Goal: Task Accomplishment & Management: Use online tool/utility

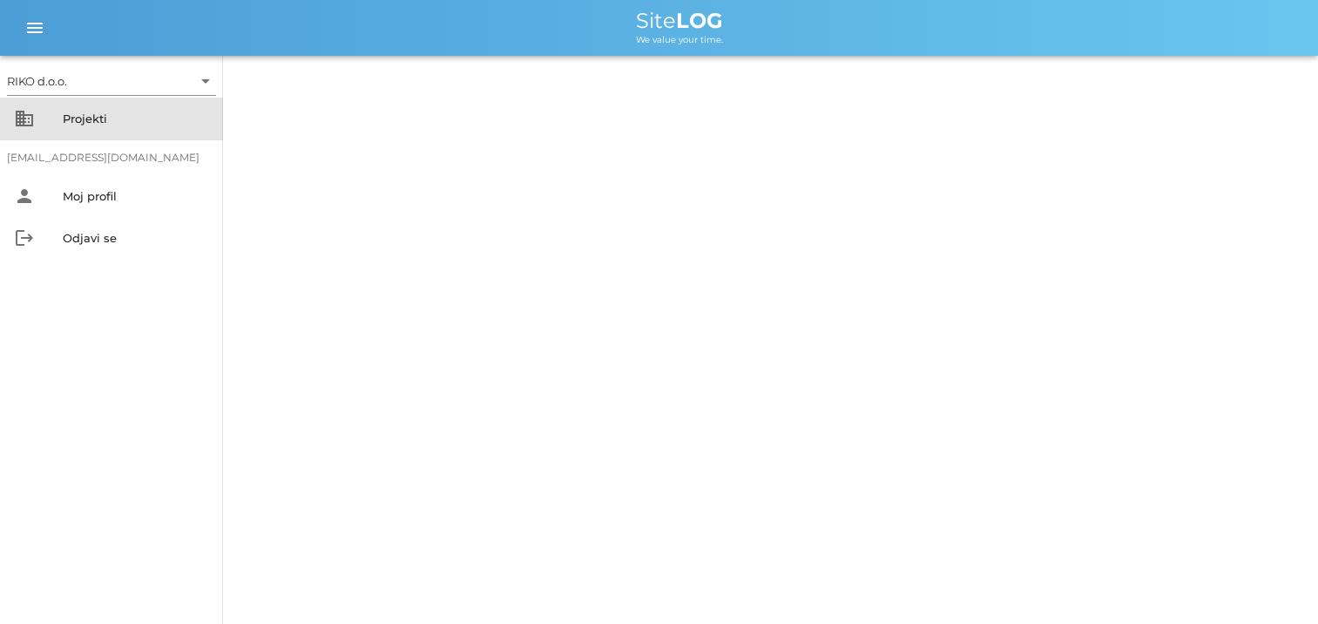
click at [84, 118] on div "Projekti" at bounding box center [136, 118] width 146 height 14
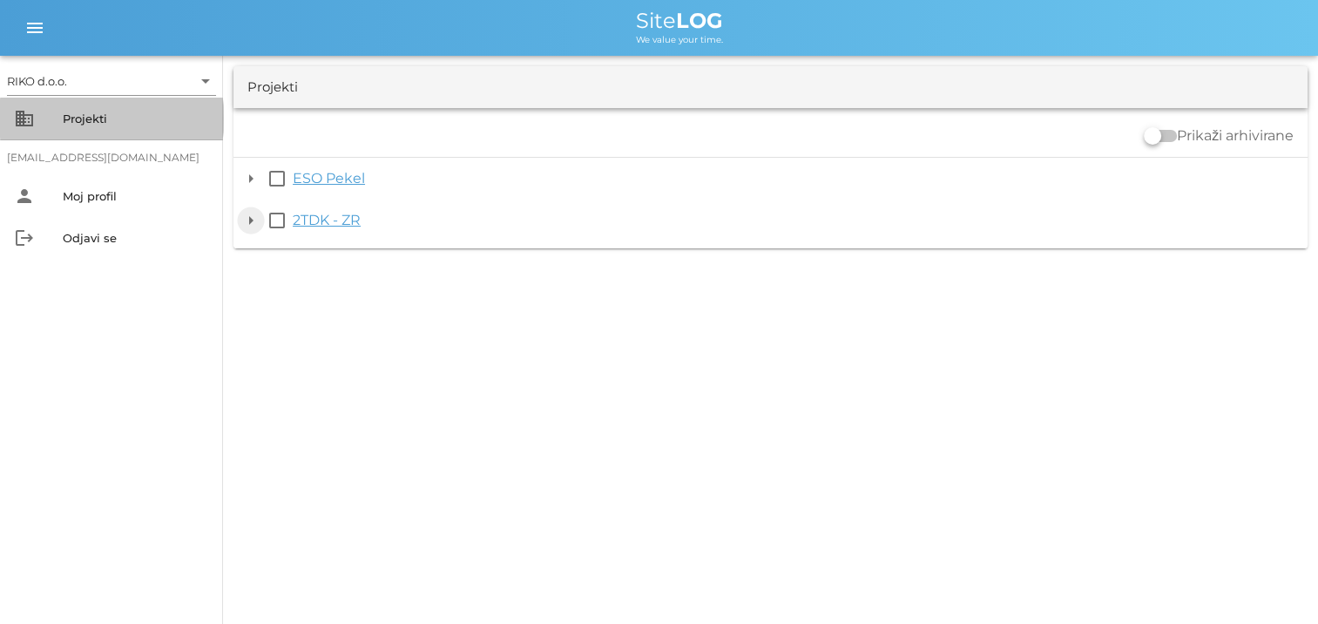
click at [248, 220] on button "arrow_drop_down" at bounding box center [250, 220] width 21 height 21
click at [277, 219] on button "check_box_outline_blank" at bounding box center [277, 220] width 21 height 21
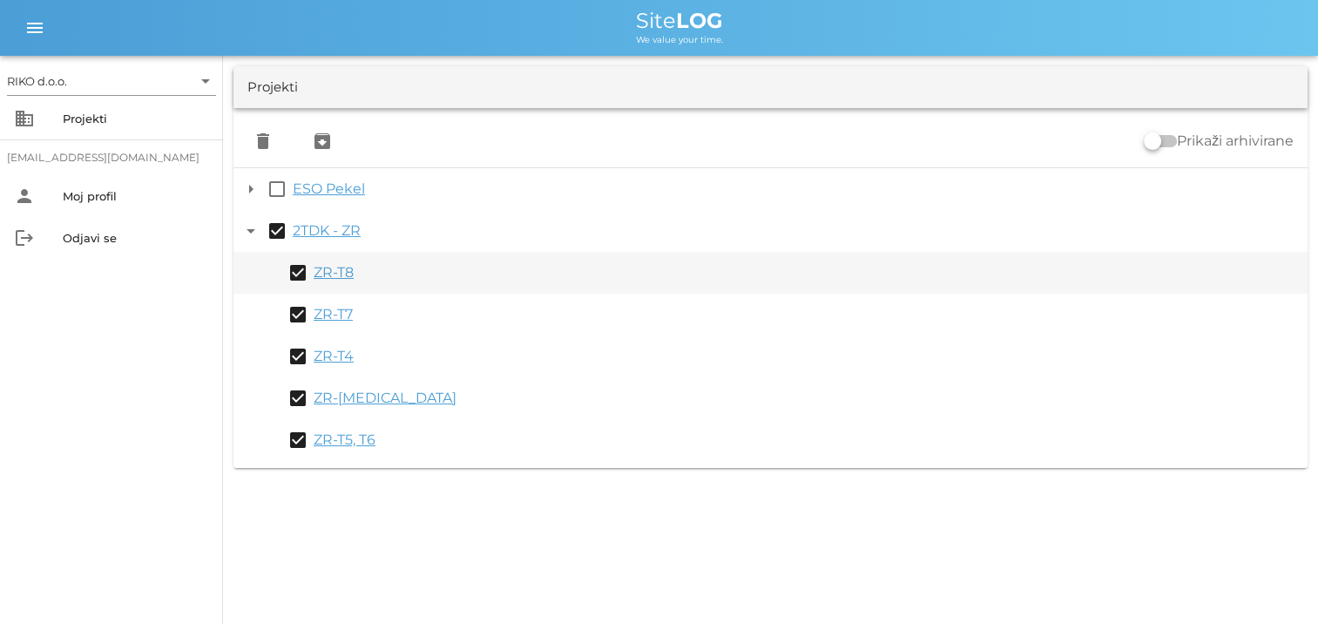
click at [321, 274] on link "ZR-T8" at bounding box center [334, 272] width 40 height 17
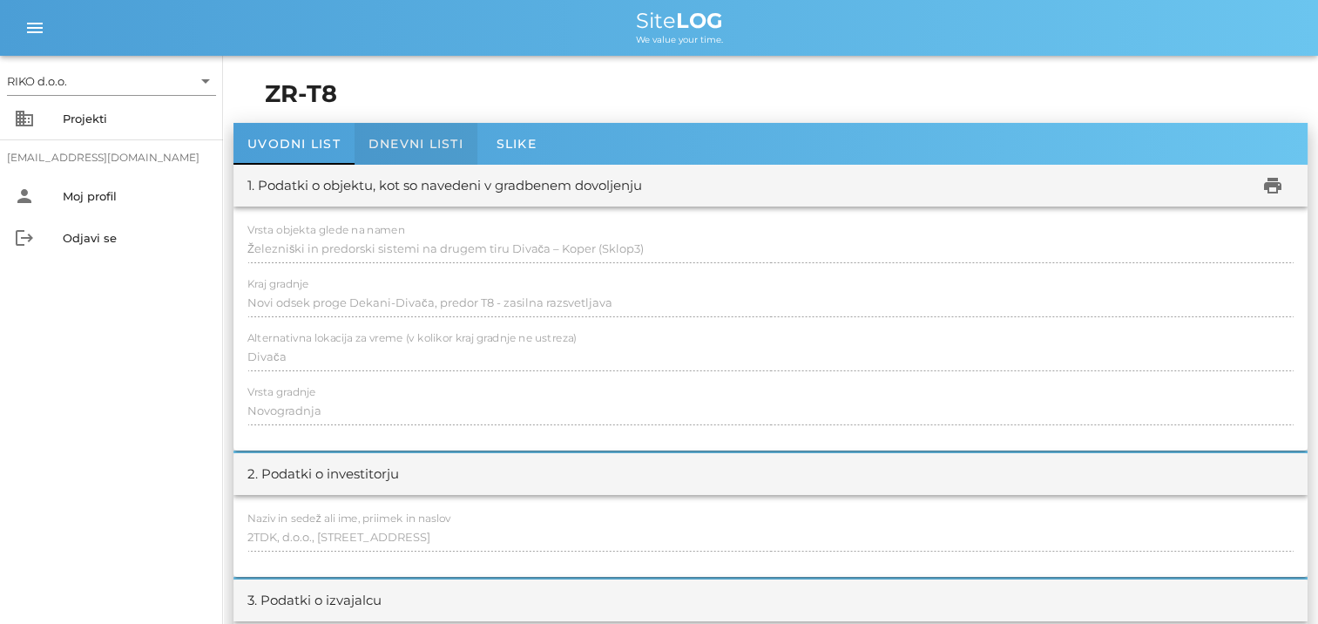
click at [402, 139] on span "Dnevni listi" at bounding box center [415, 144] width 95 height 16
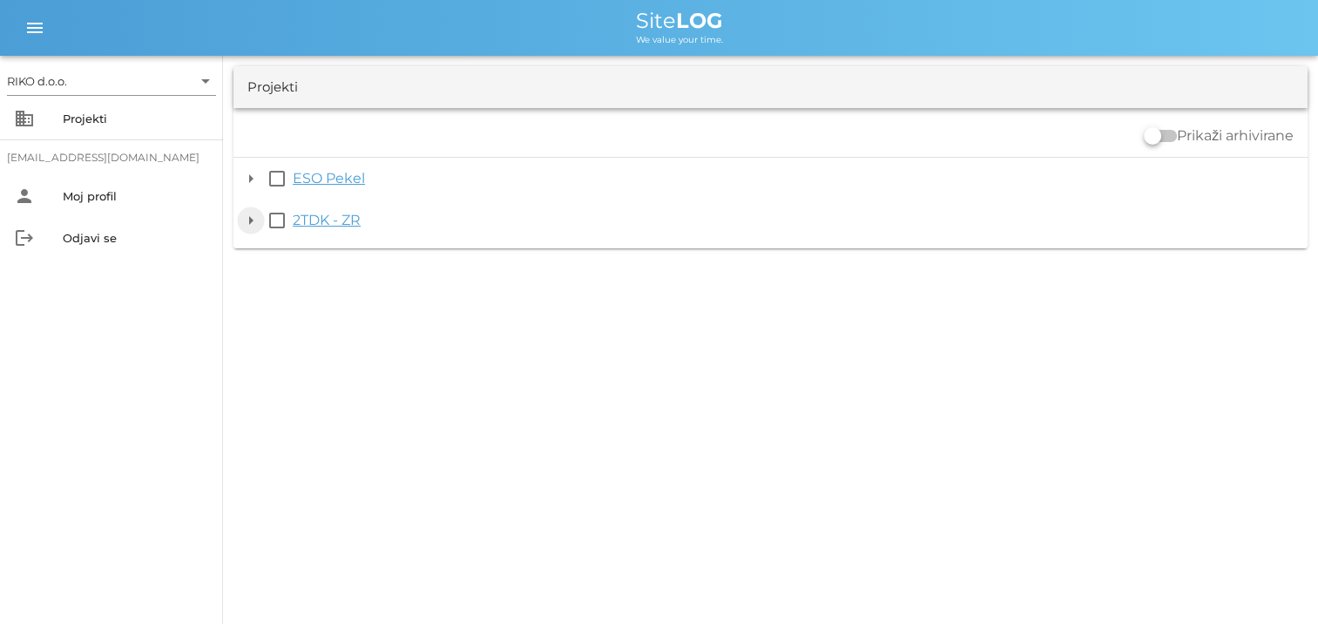
click at [248, 218] on button "arrow_drop_down" at bounding box center [250, 220] width 21 height 21
click at [277, 221] on button "check_box_outline_blank" at bounding box center [277, 220] width 21 height 21
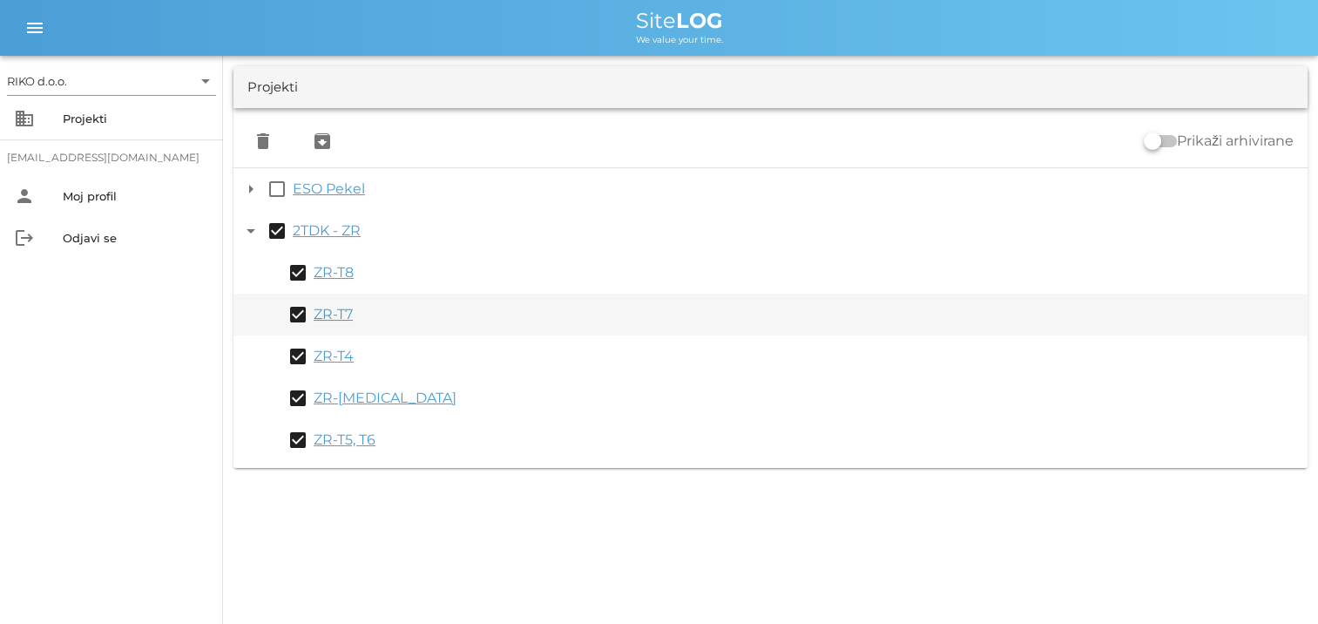
click at [334, 317] on link "ZR-T7" at bounding box center [333, 314] width 39 height 17
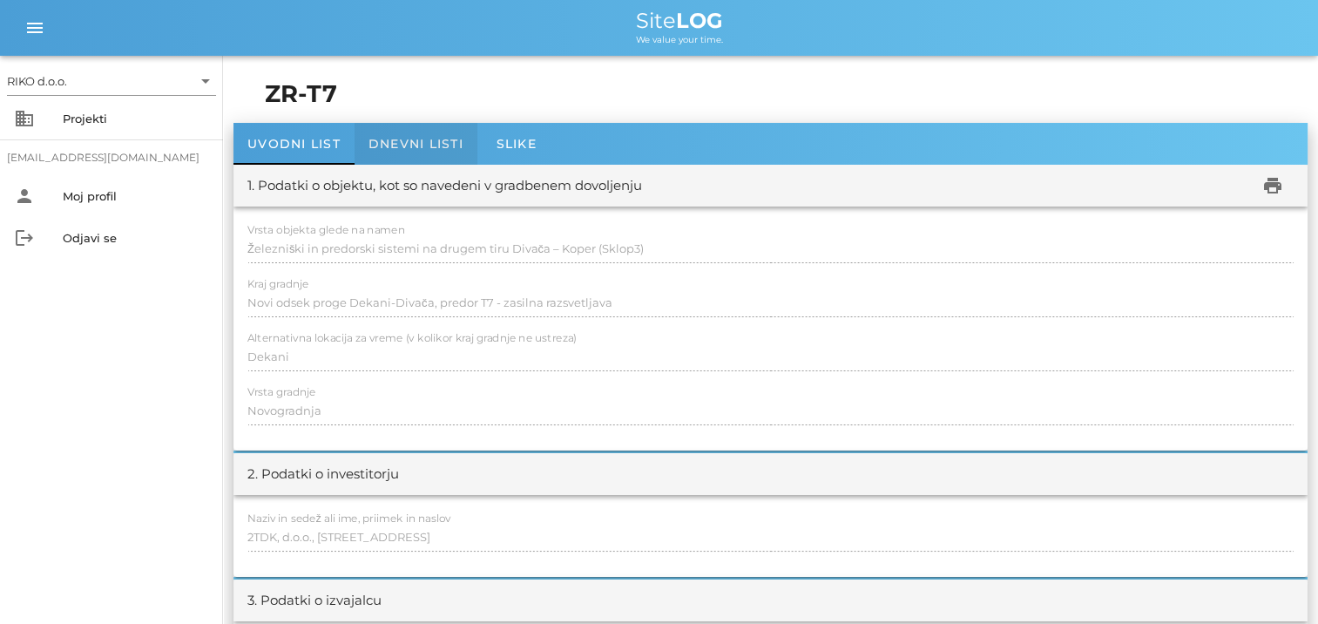
click at [431, 141] on span "Dnevni listi" at bounding box center [415, 144] width 95 height 16
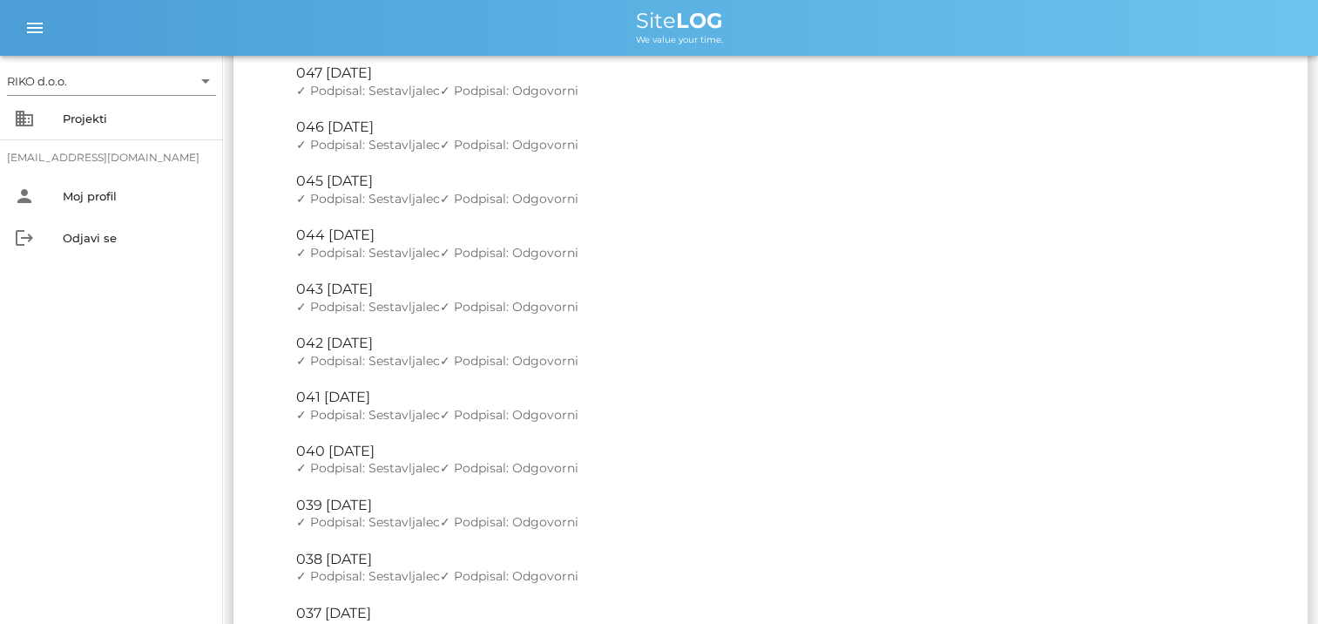
scroll to position [610, 0]
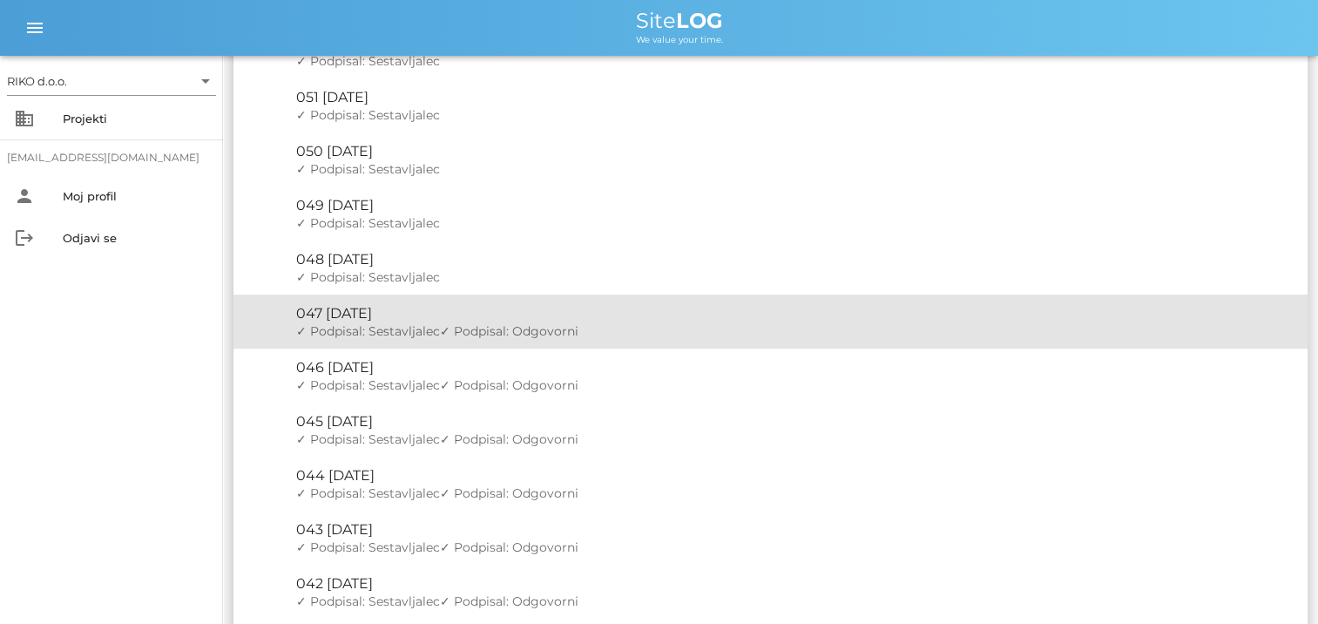
click at [456, 318] on div "🔏 047 sobota, 28.06.2025" at bounding box center [794, 313] width 997 height 17
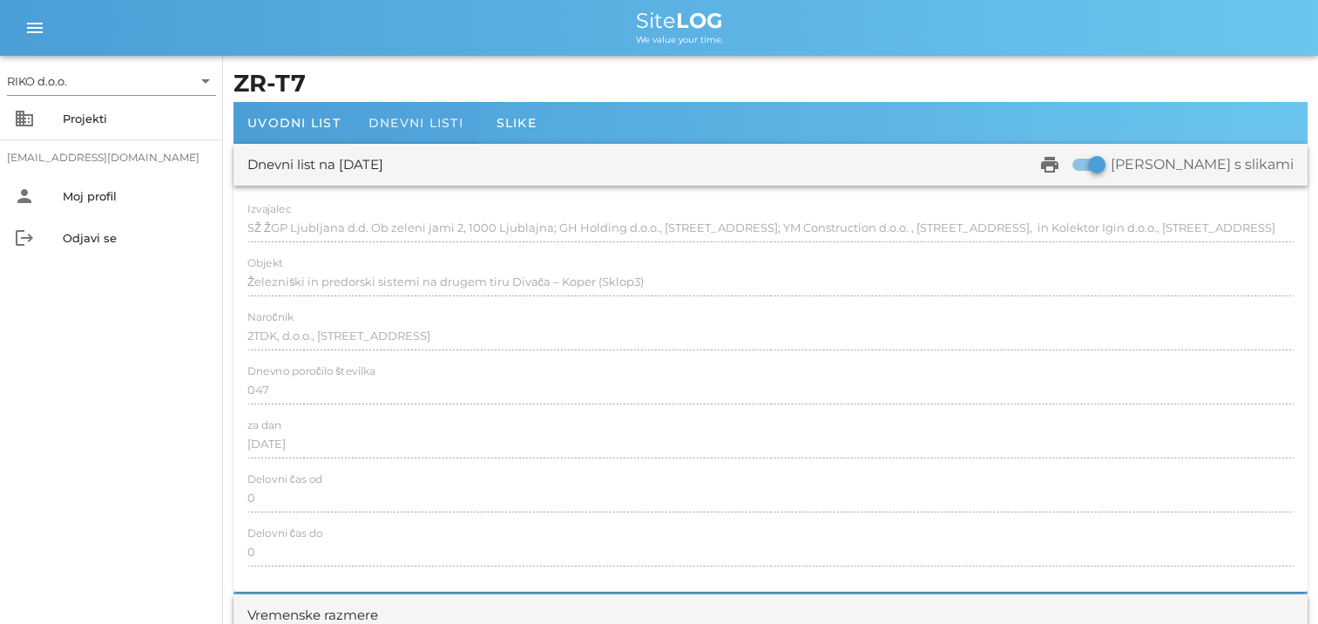
click at [429, 118] on span "Dnevni listi" at bounding box center [415, 123] width 95 height 16
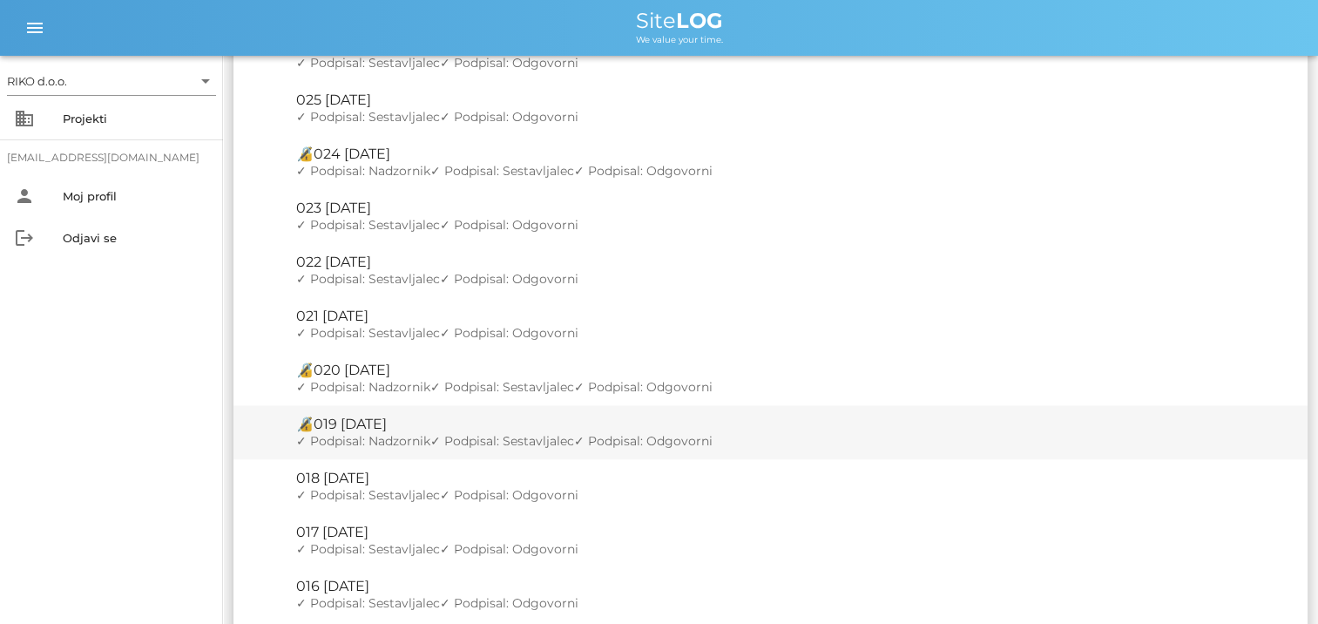
scroll to position [2003, 0]
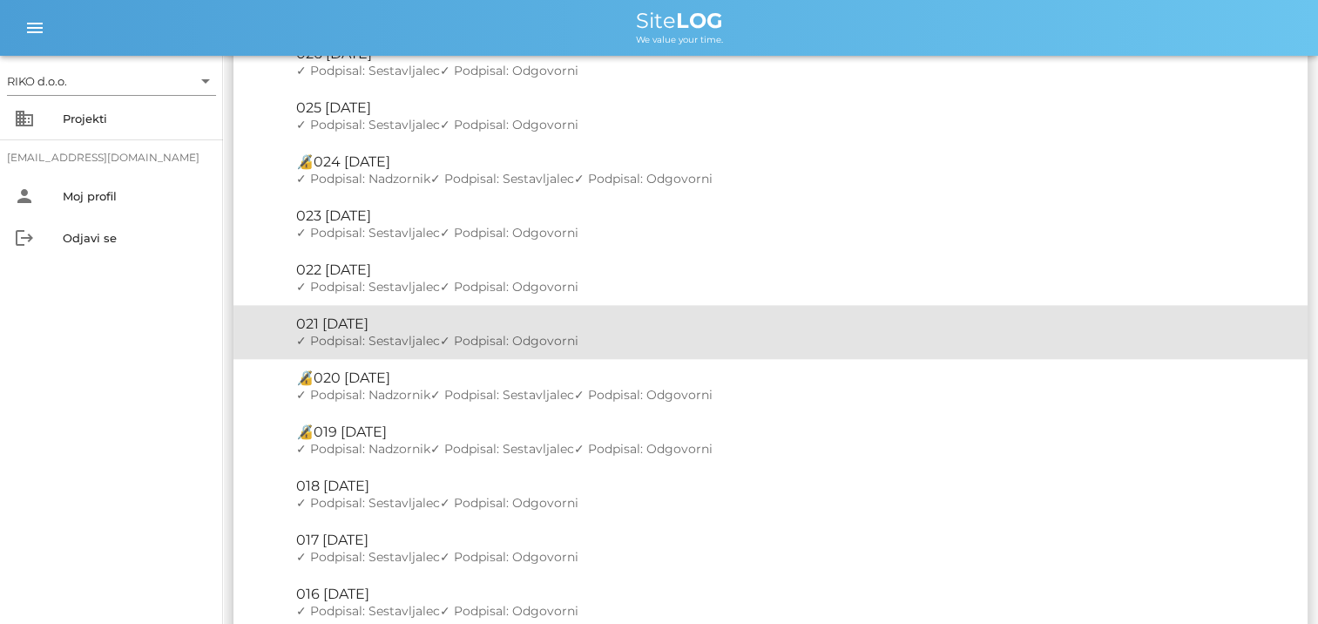
click at [416, 328] on div "🔏 021 torek, 01.04.2025" at bounding box center [794, 323] width 997 height 17
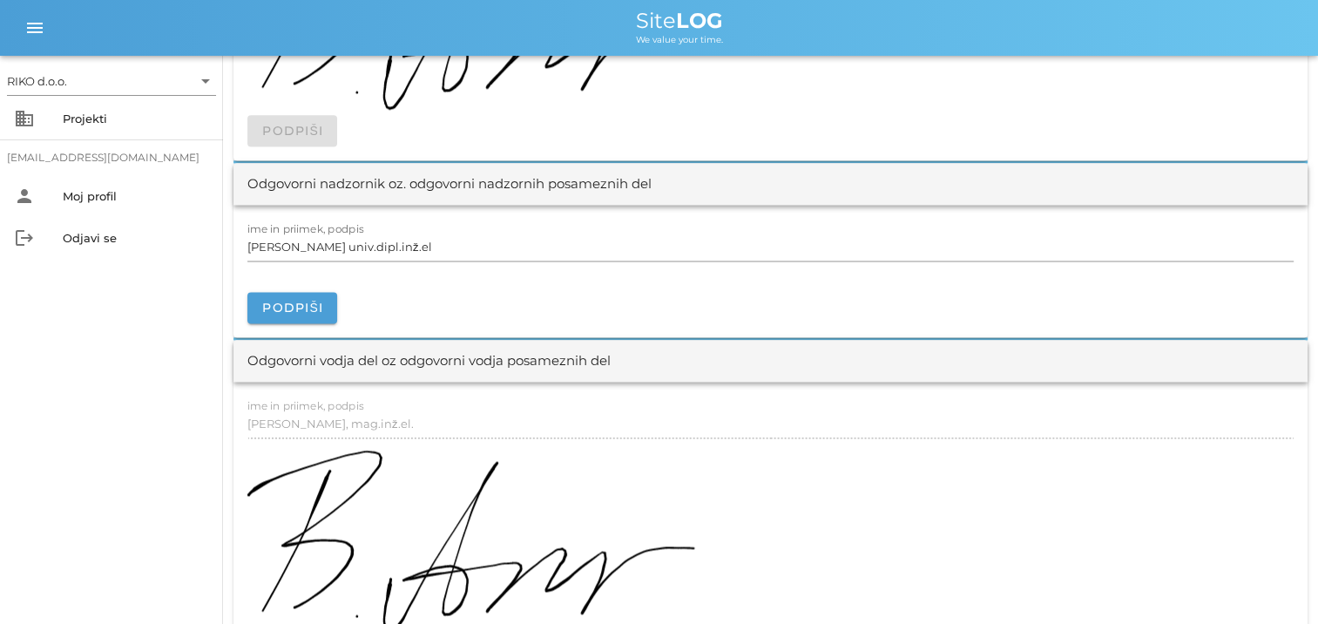
scroll to position [2348, 0]
click at [319, 302] on span "Podpiši" at bounding box center [292, 309] width 62 height 16
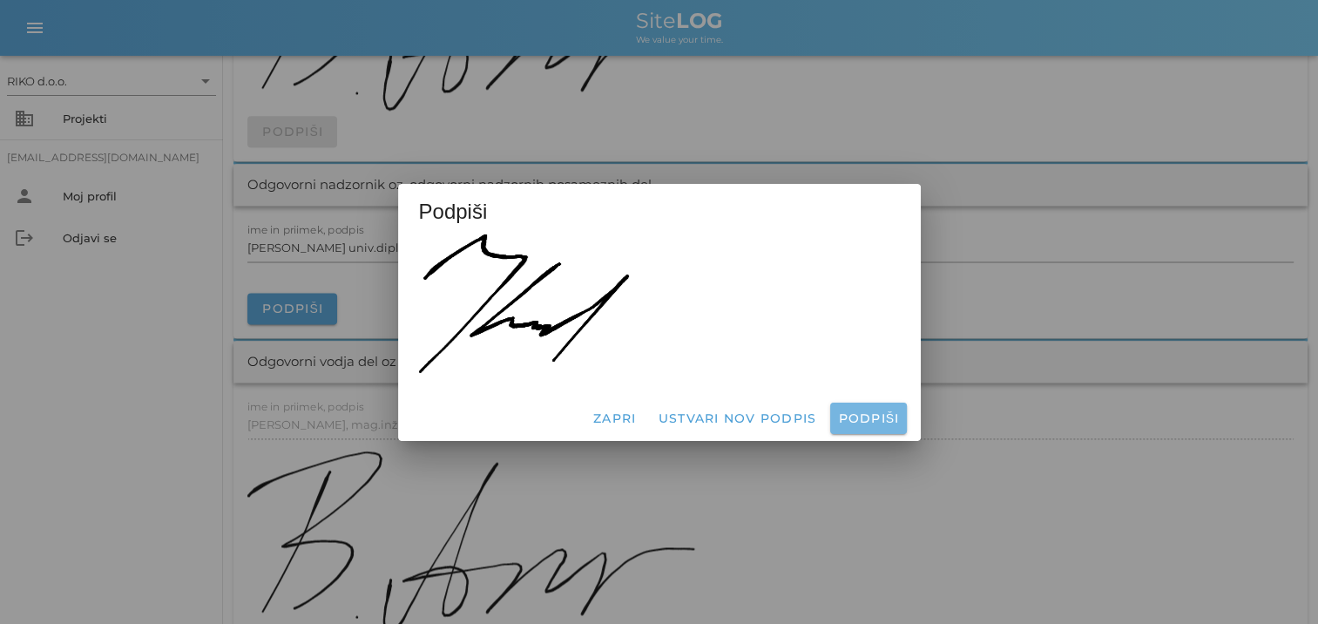
click at [879, 419] on span "Podpiši" at bounding box center [868, 418] width 62 height 16
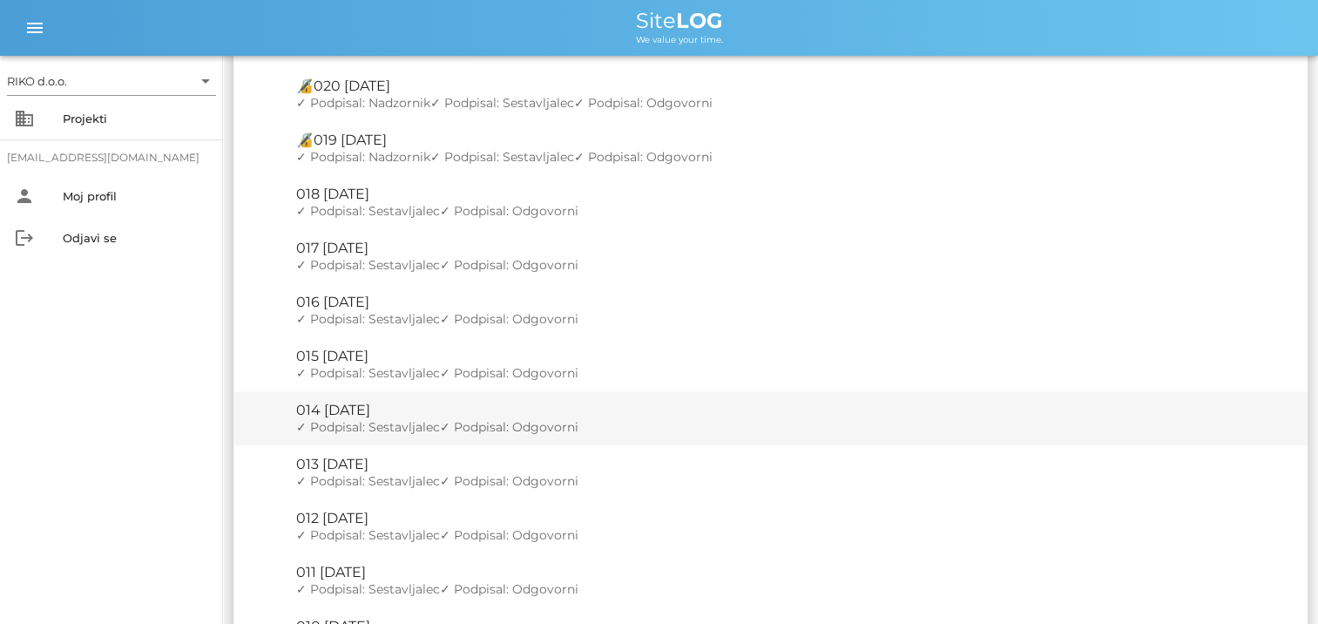
scroll to position [2265, 0]
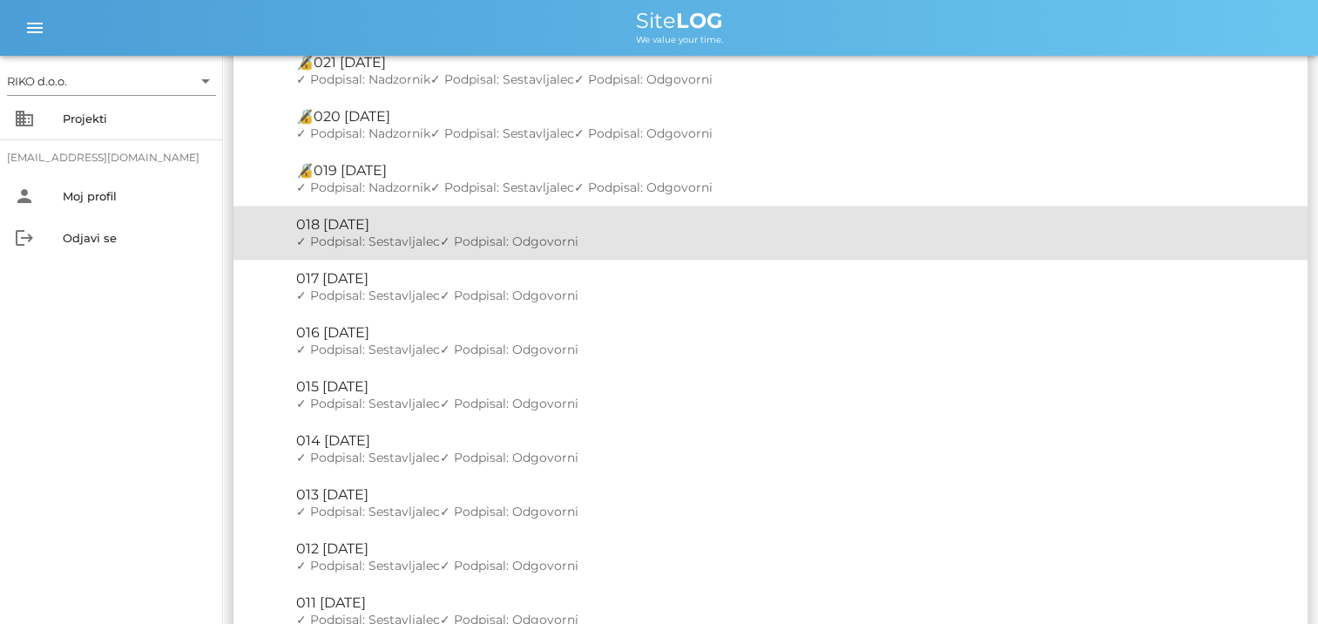
click at [424, 228] on div "🔏 018 četrtek, 27.03.2025" at bounding box center [794, 224] width 997 height 17
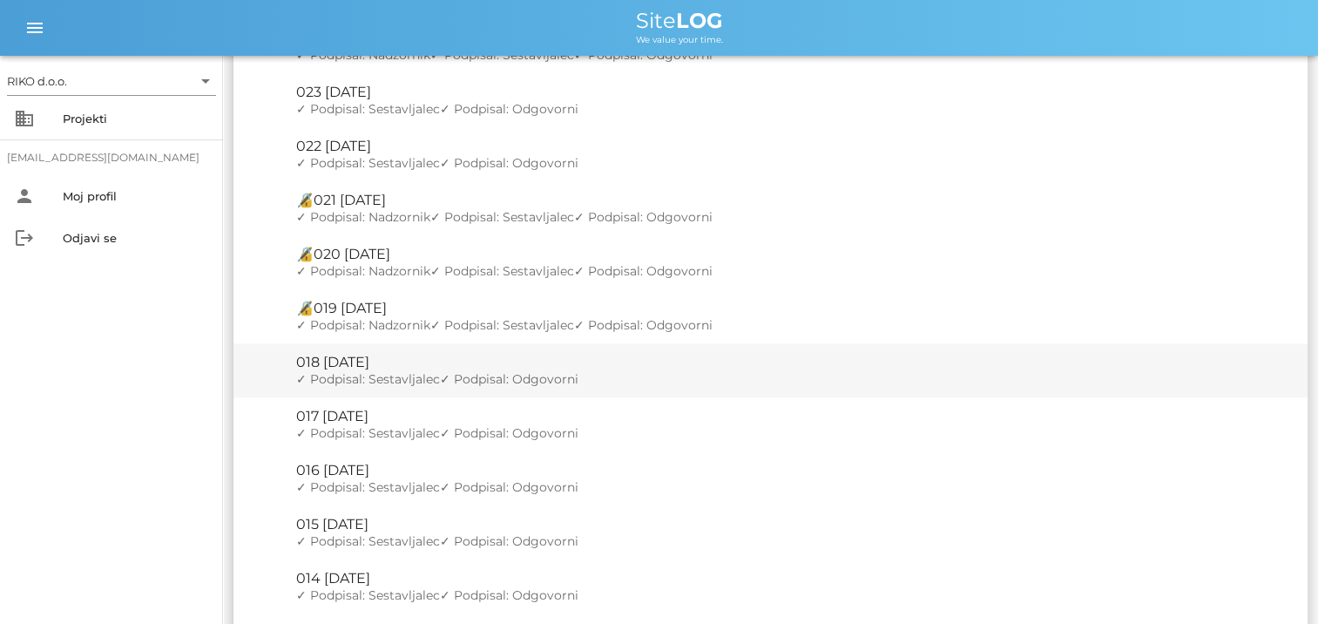
scroll to position [2091, 0]
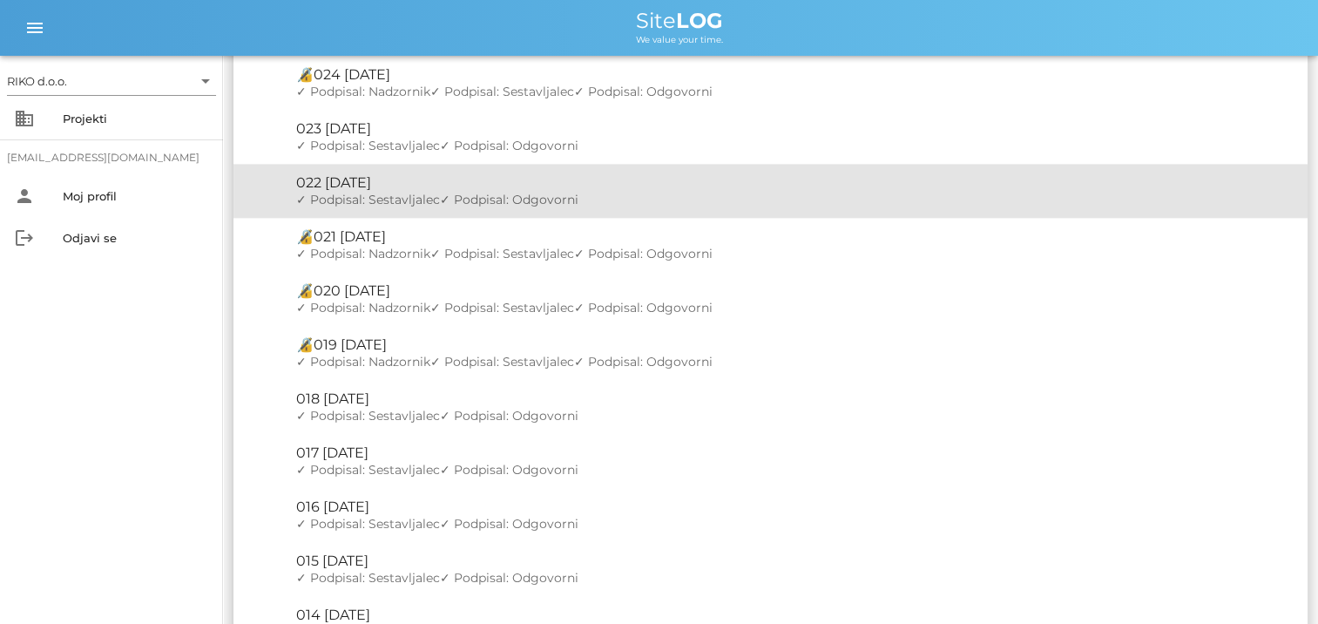
click at [334, 193] on span "✓ Podpisal: Sestavljalec" at bounding box center [368, 200] width 144 height 16
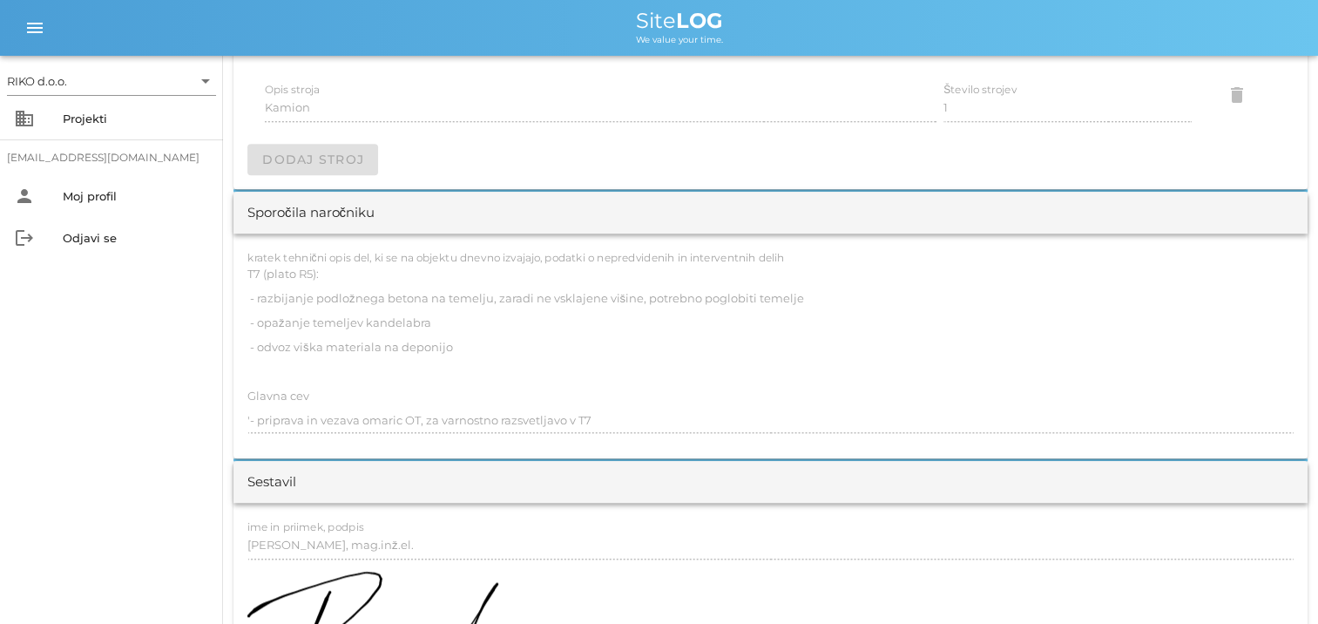
scroll to position [1655, 0]
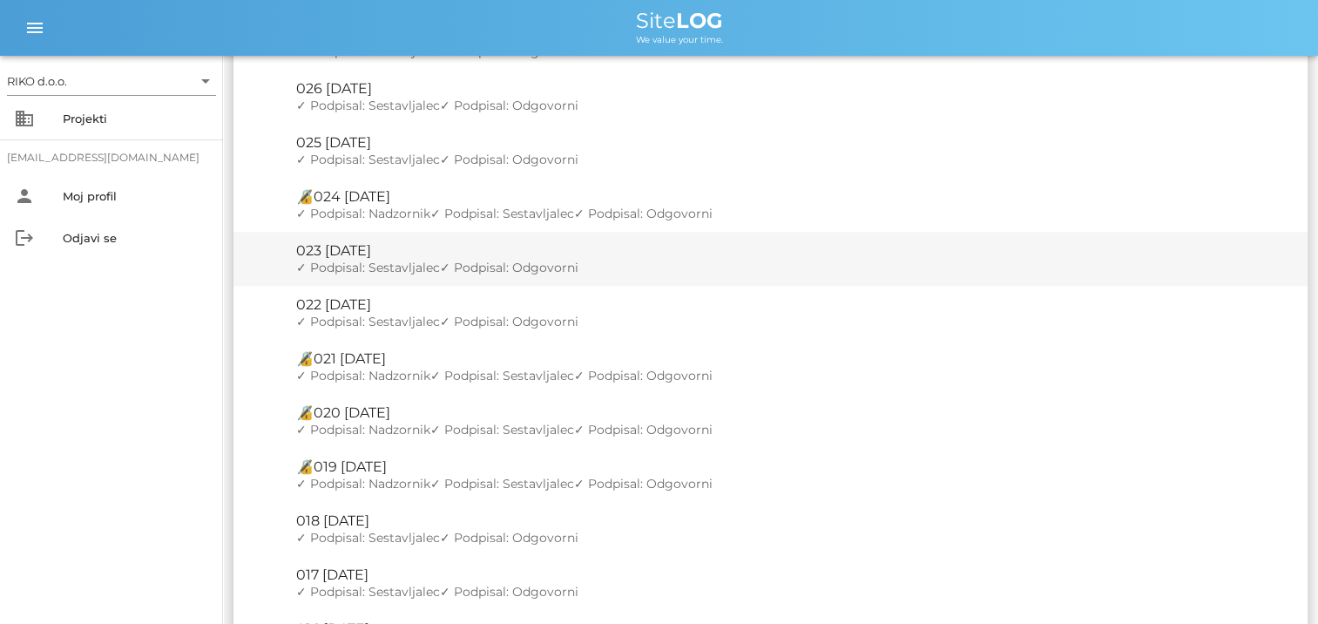
scroll to position [1916, 0]
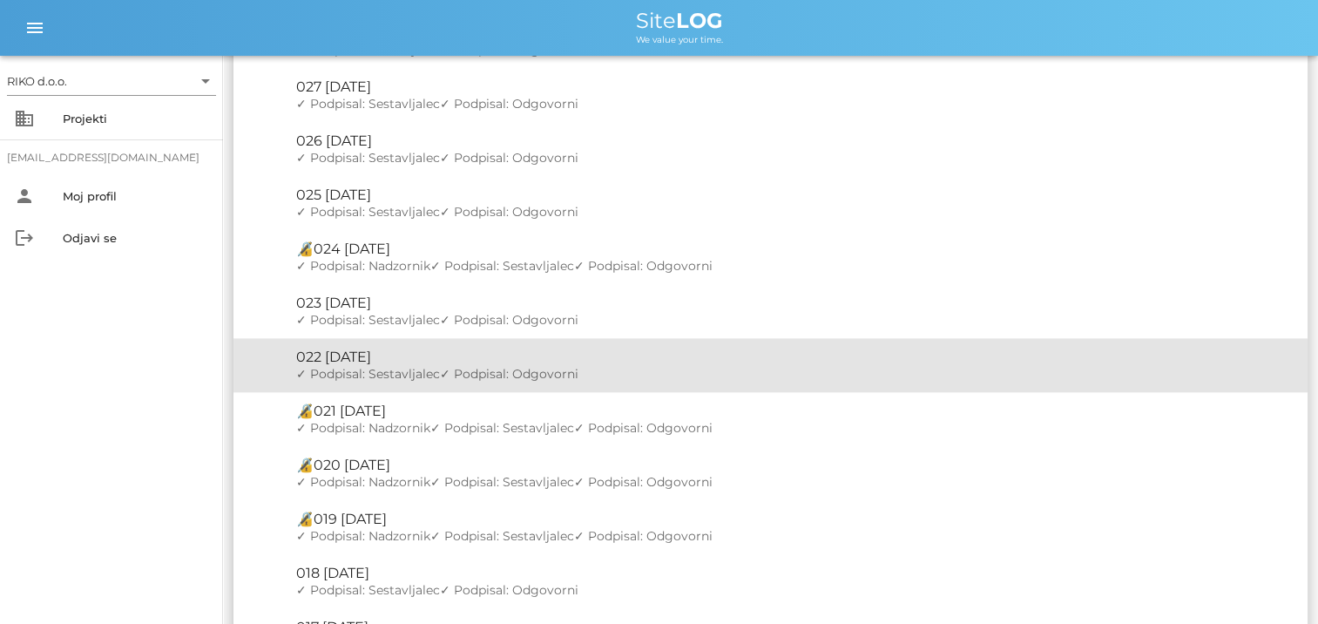
click at [351, 365] on div "🔏 022 sreda, 02.04.2025" at bounding box center [794, 356] width 997 height 17
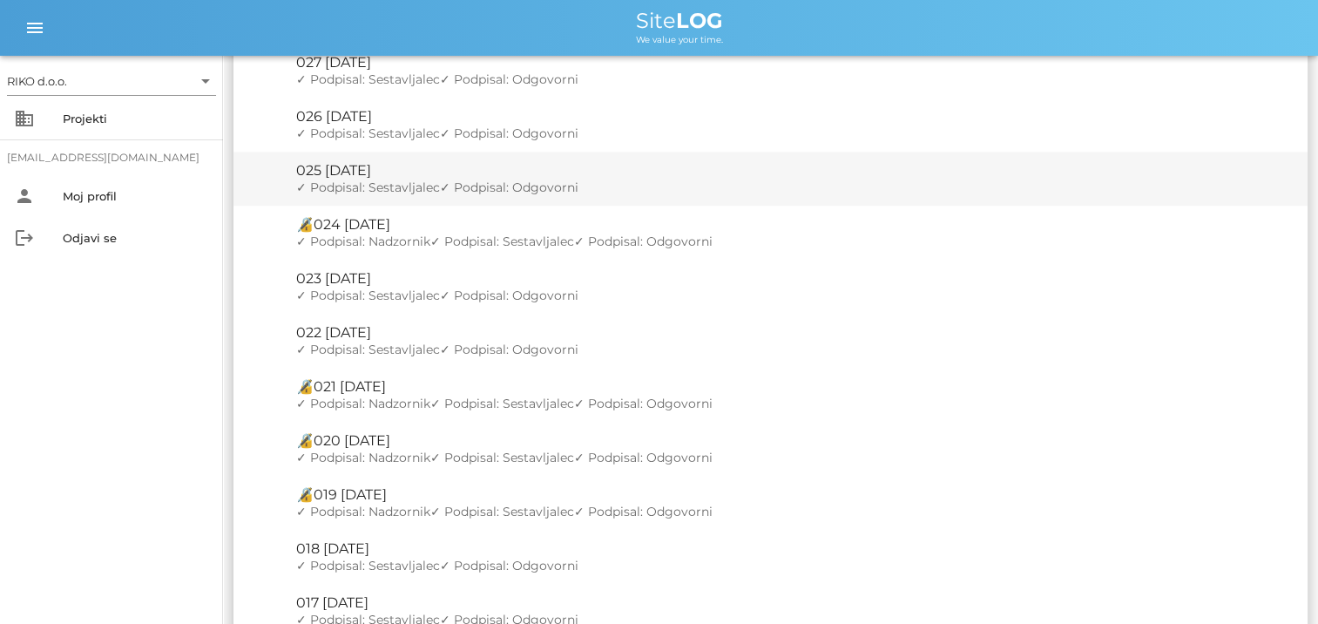
scroll to position [1916, 0]
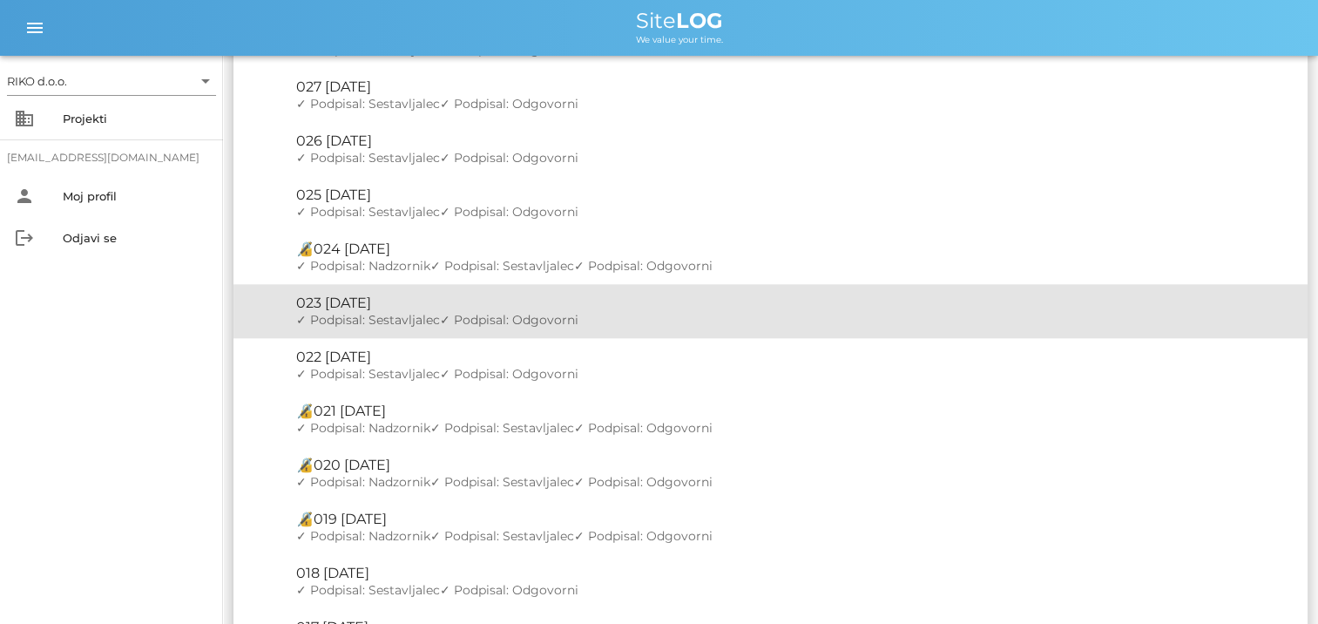
click at [374, 310] on div "🔏 023 četrtek, 03.04.2025" at bounding box center [794, 302] width 997 height 17
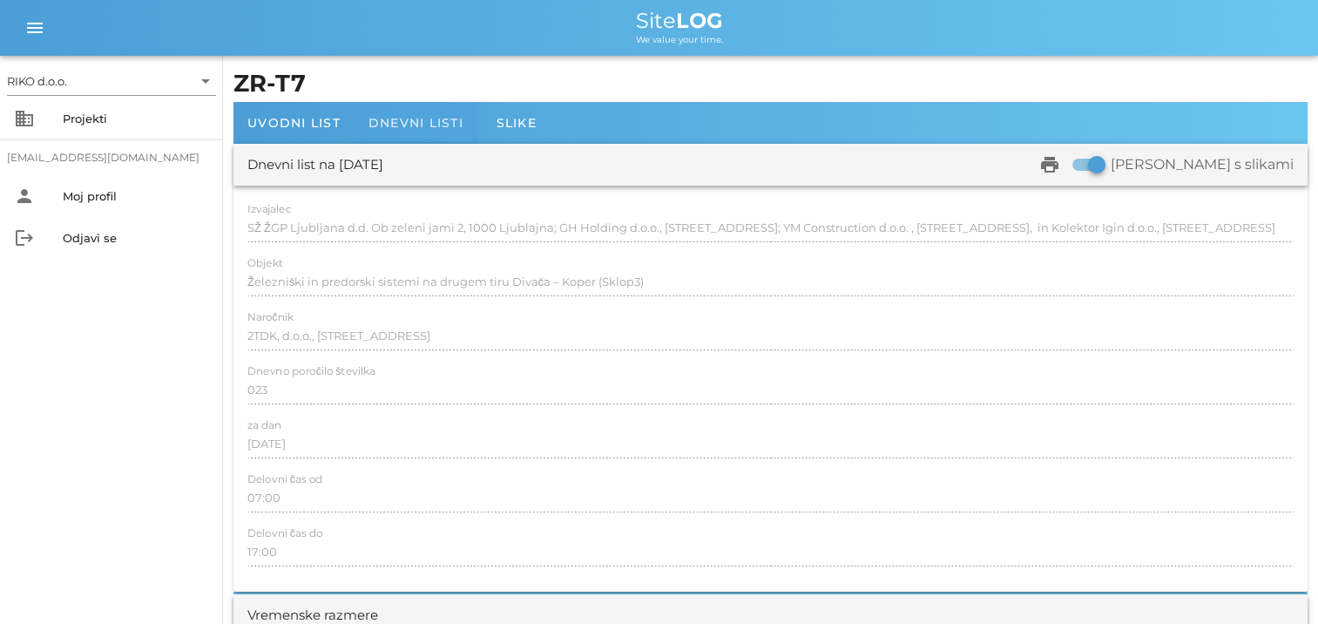
click at [423, 120] on span "Dnevni listi" at bounding box center [415, 123] width 95 height 16
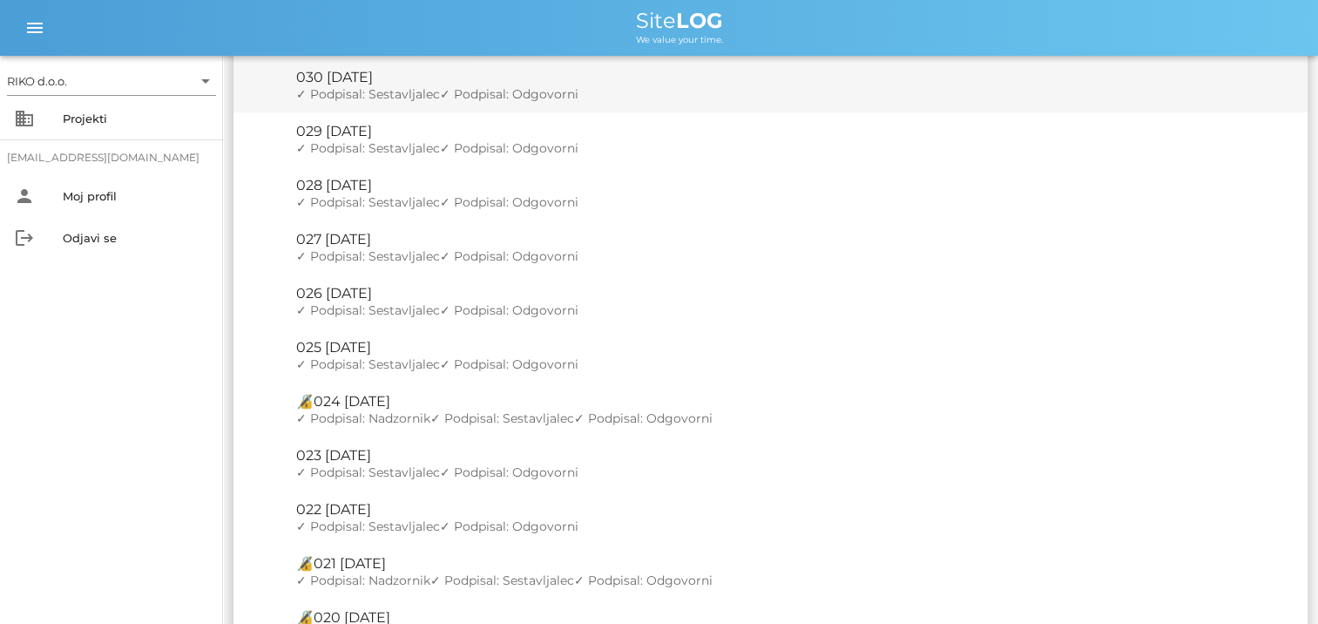
scroll to position [1916, 0]
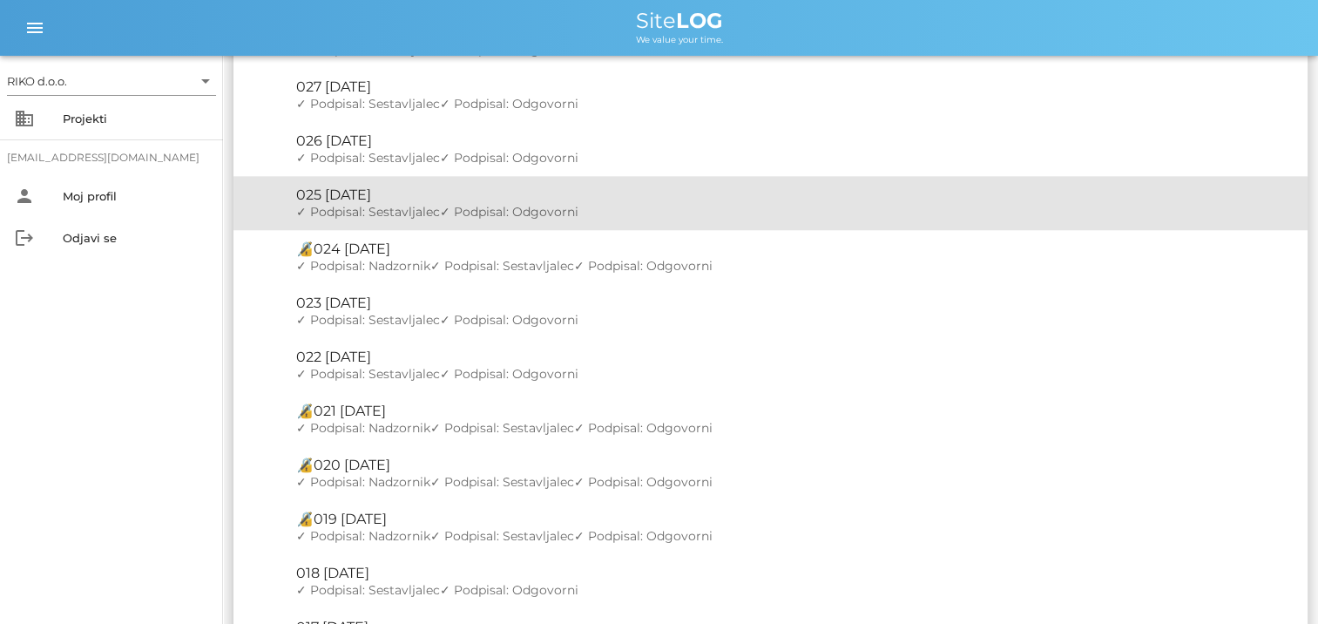
click at [365, 209] on span "✓ Podpisal: Sestavljalec" at bounding box center [368, 212] width 144 height 16
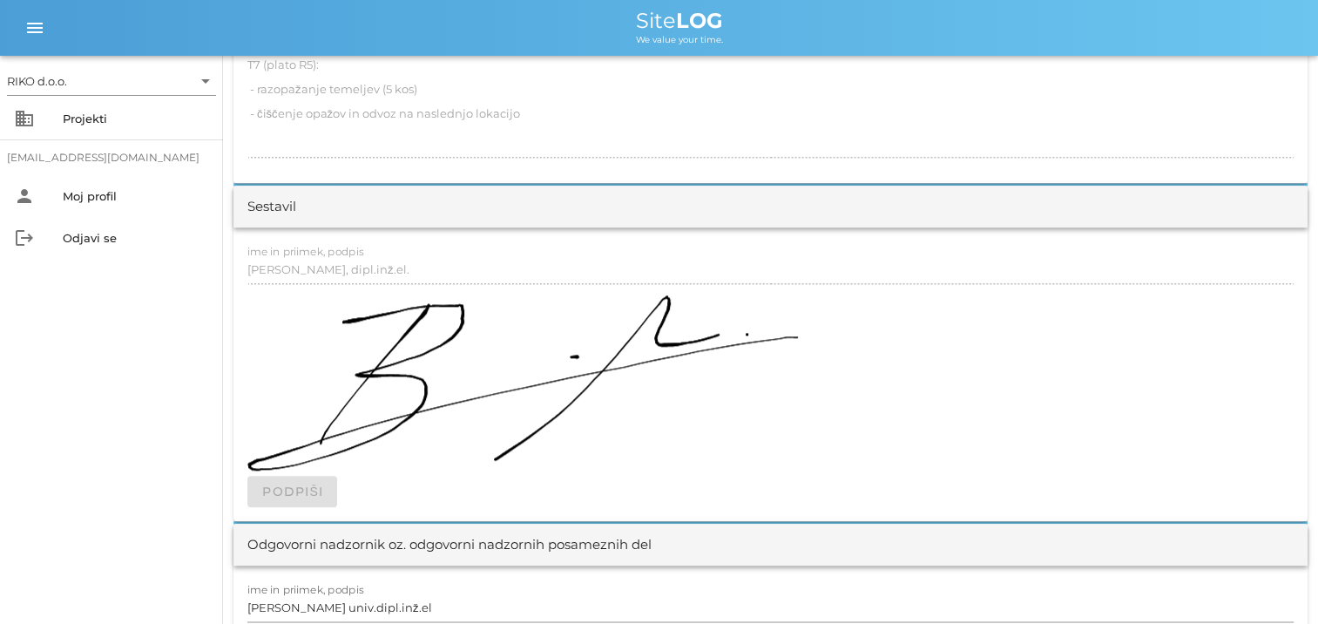
scroll to position [2091, 0]
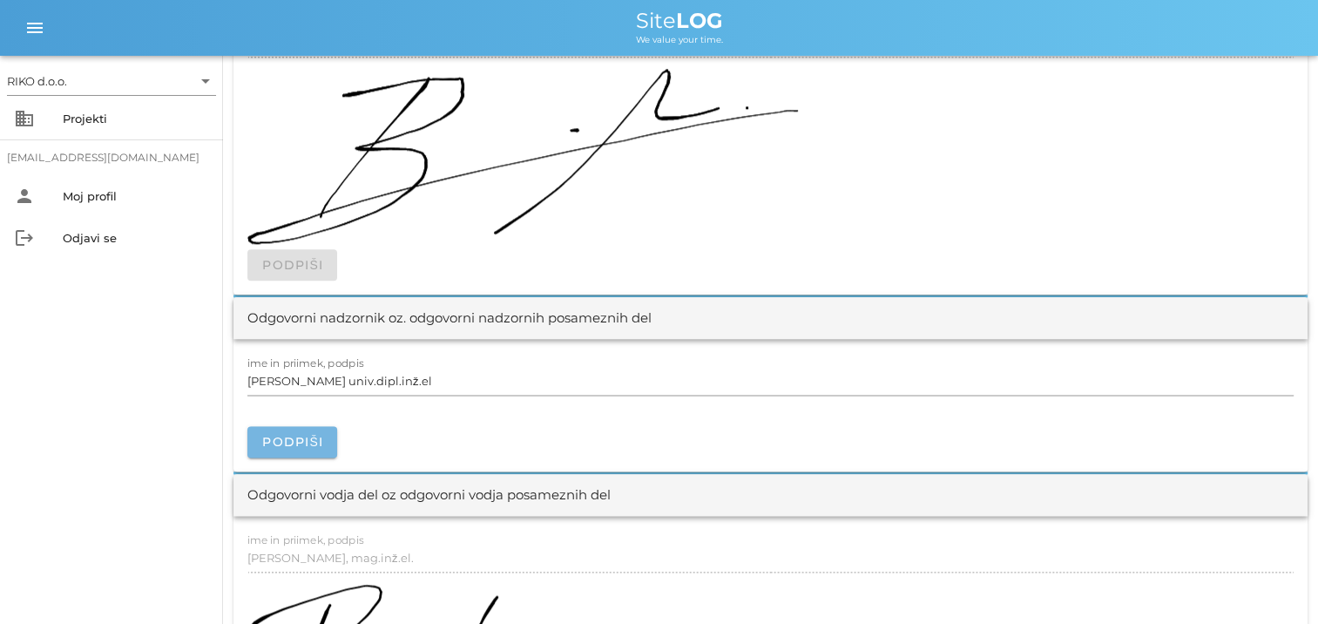
click at [314, 444] on span "Podpiši" at bounding box center [292, 442] width 62 height 16
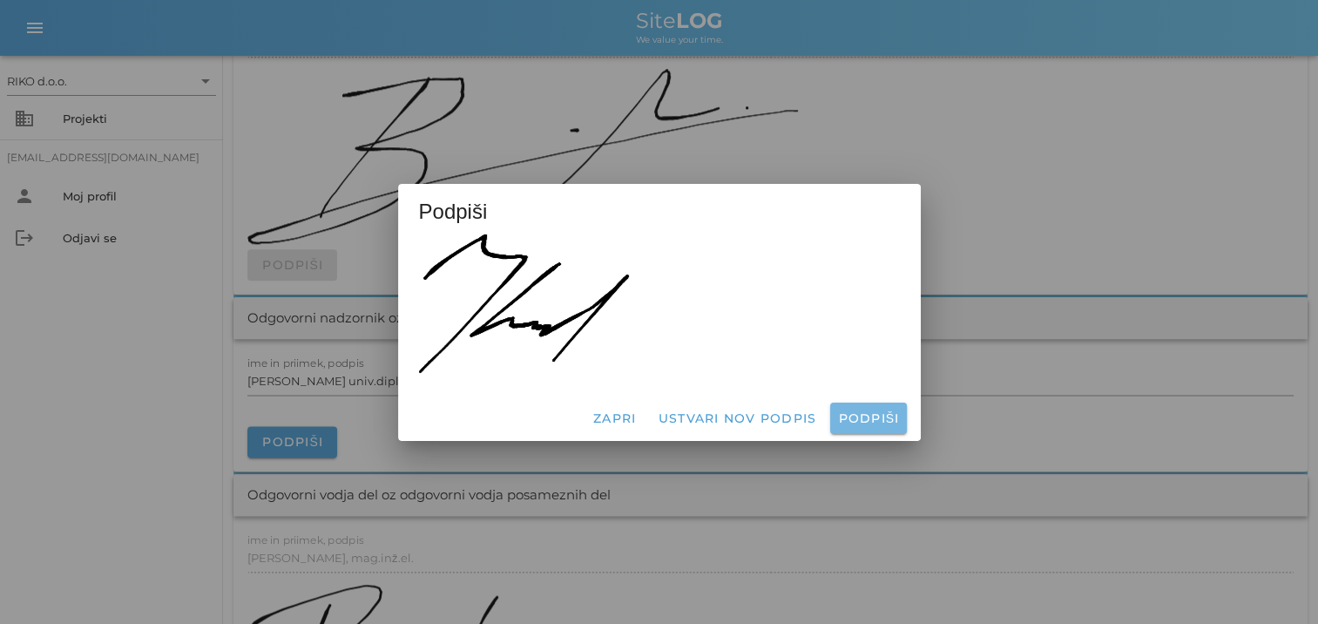
click at [851, 416] on span "Podpiši" at bounding box center [868, 418] width 62 height 16
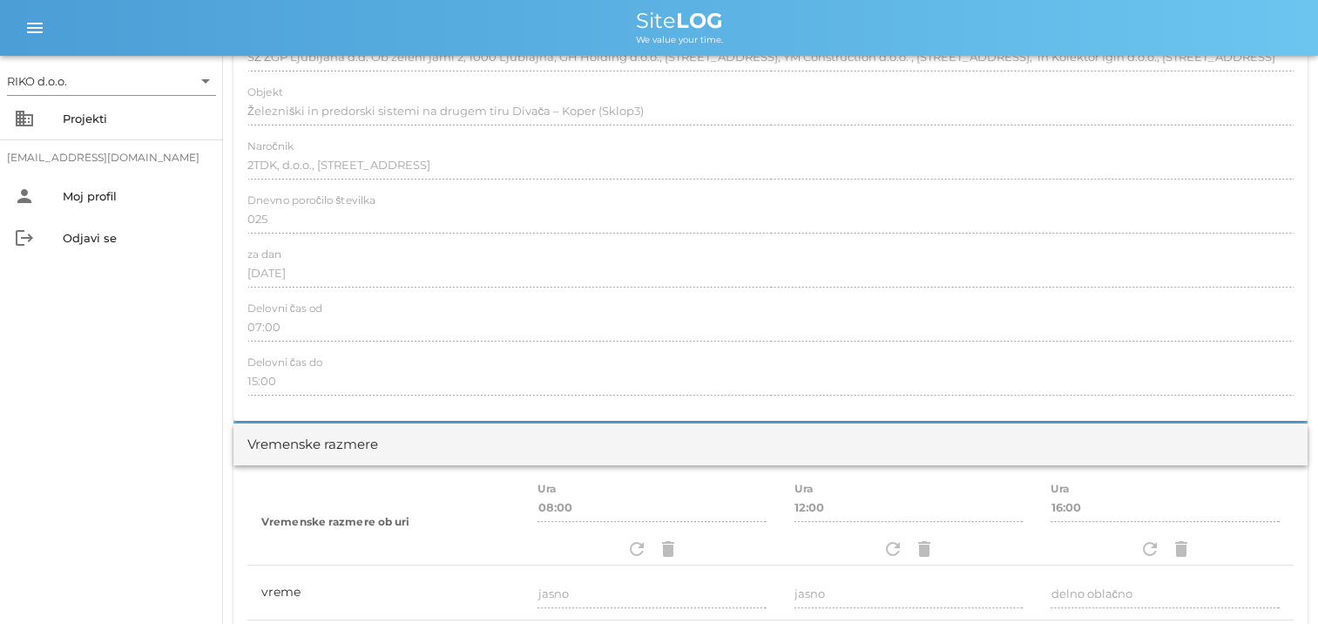
scroll to position [0, 0]
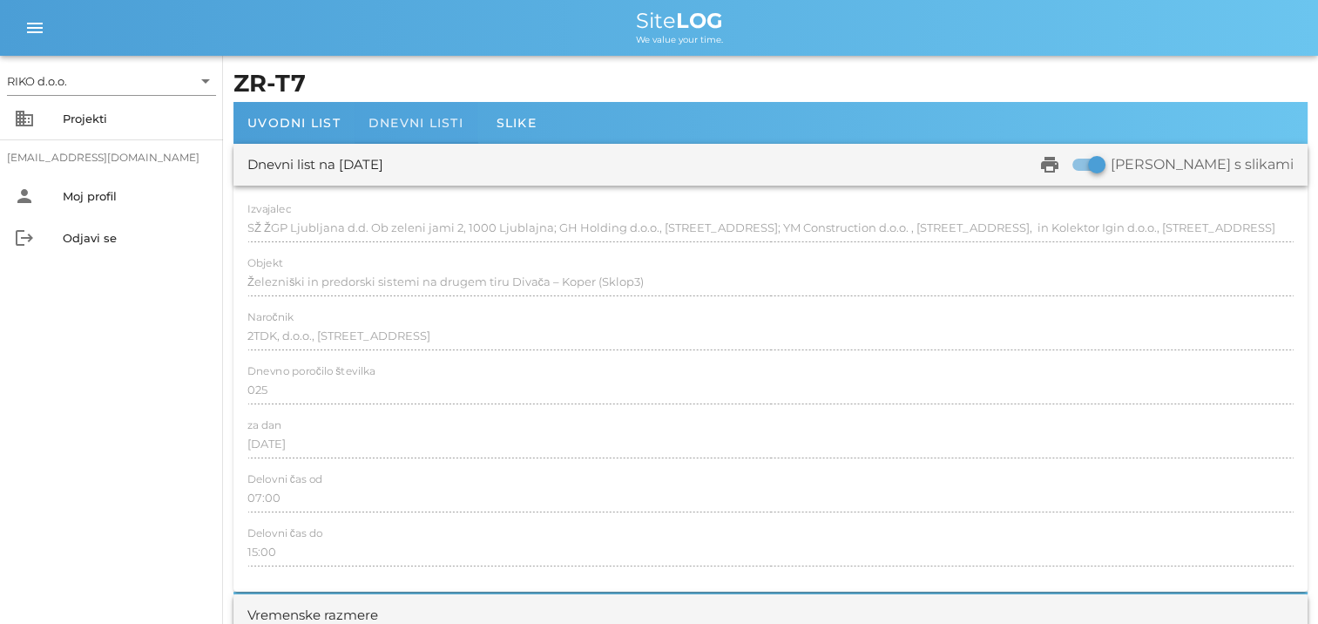
click at [399, 117] on span "Dnevni listi" at bounding box center [415, 123] width 95 height 16
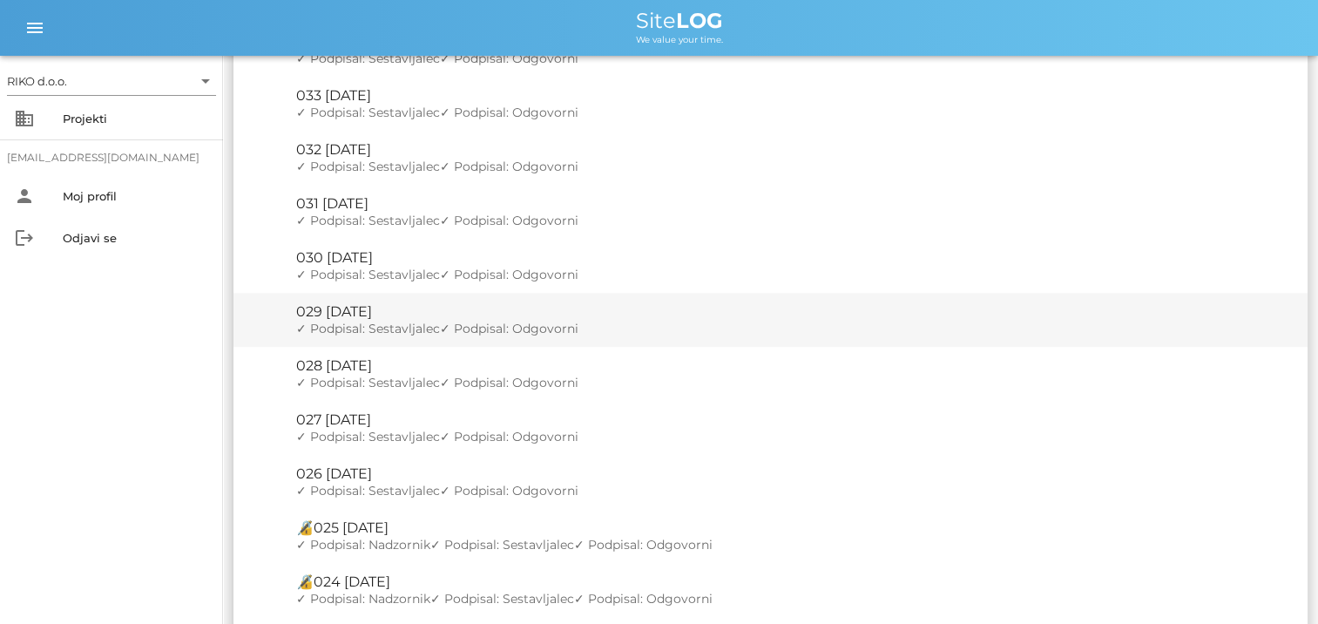
scroll to position [1568, 0]
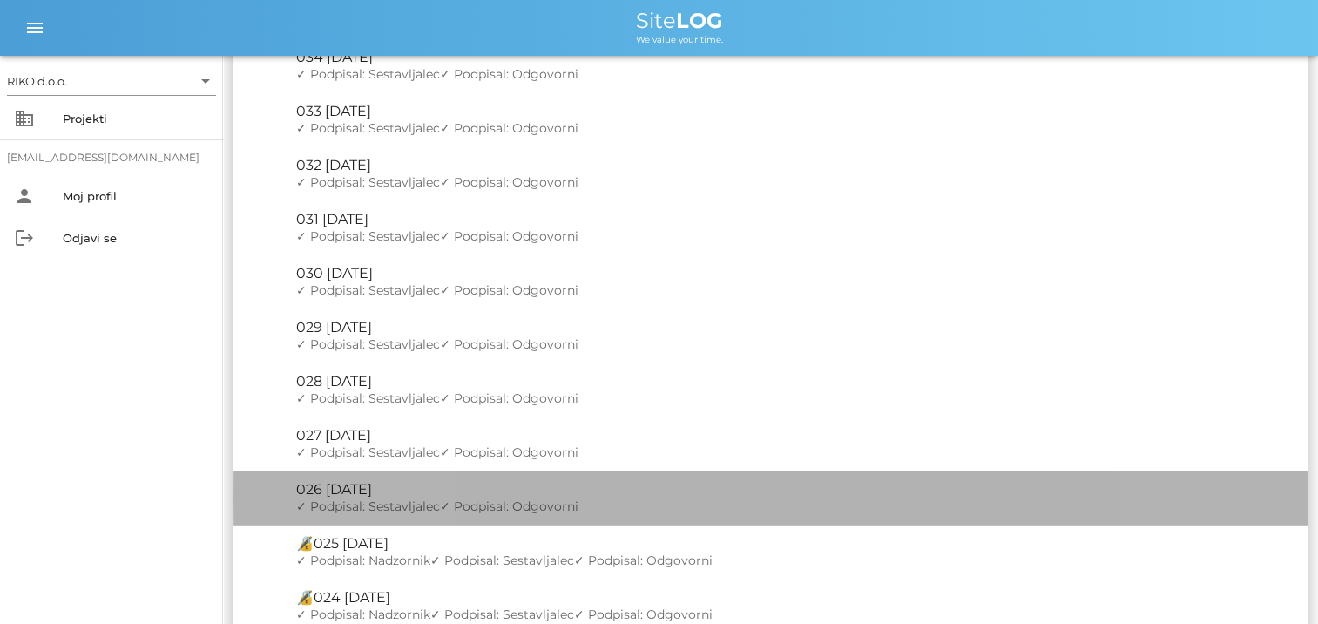
click at [380, 499] on span "✓ Podpisal: Sestavljalec" at bounding box center [368, 506] width 144 height 16
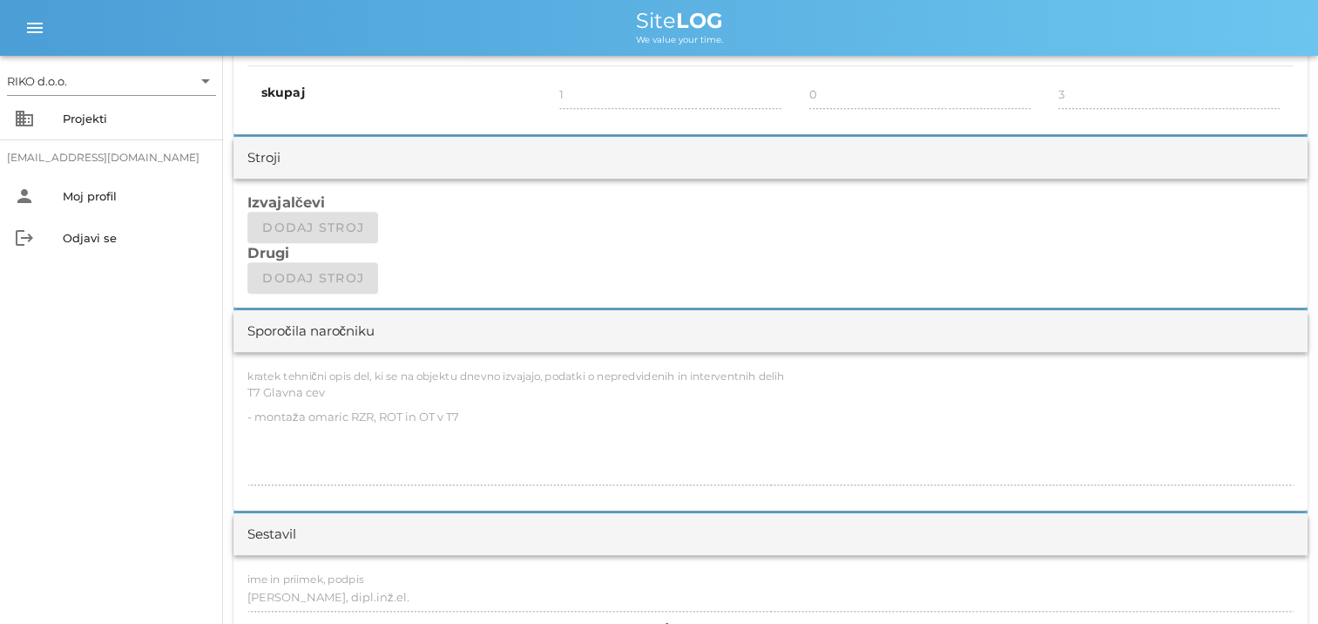
scroll to position [1829, 0]
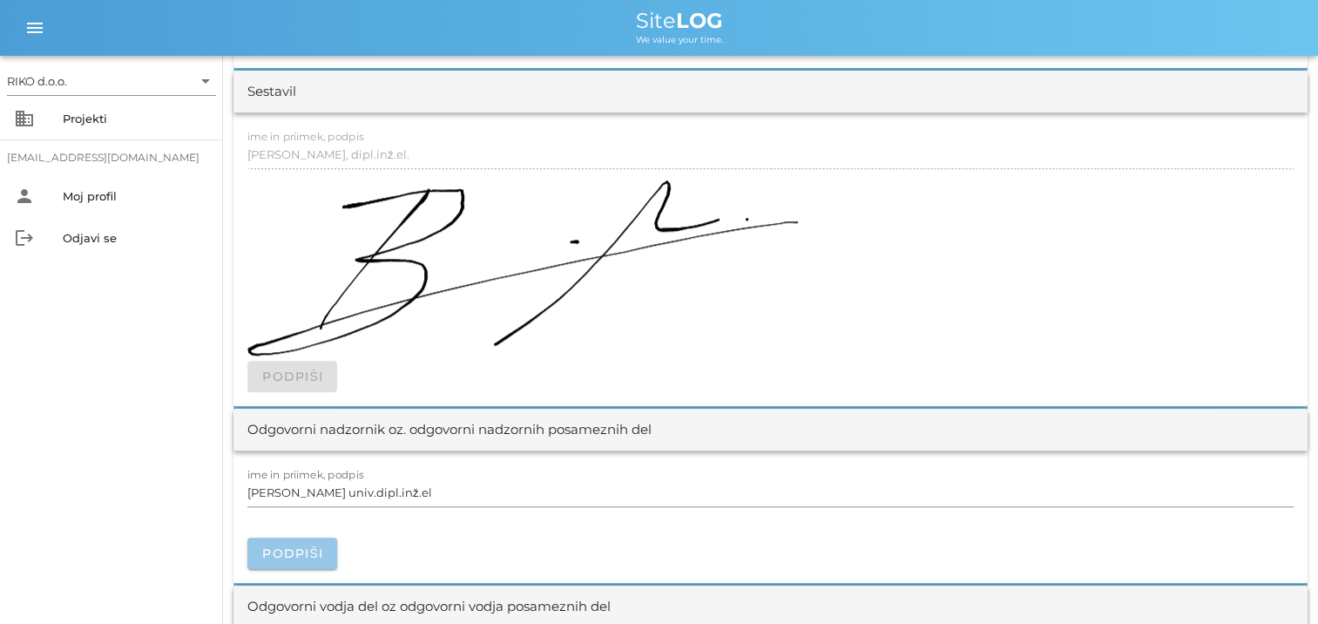
click at [311, 551] on span "Podpiši" at bounding box center [292, 553] width 62 height 16
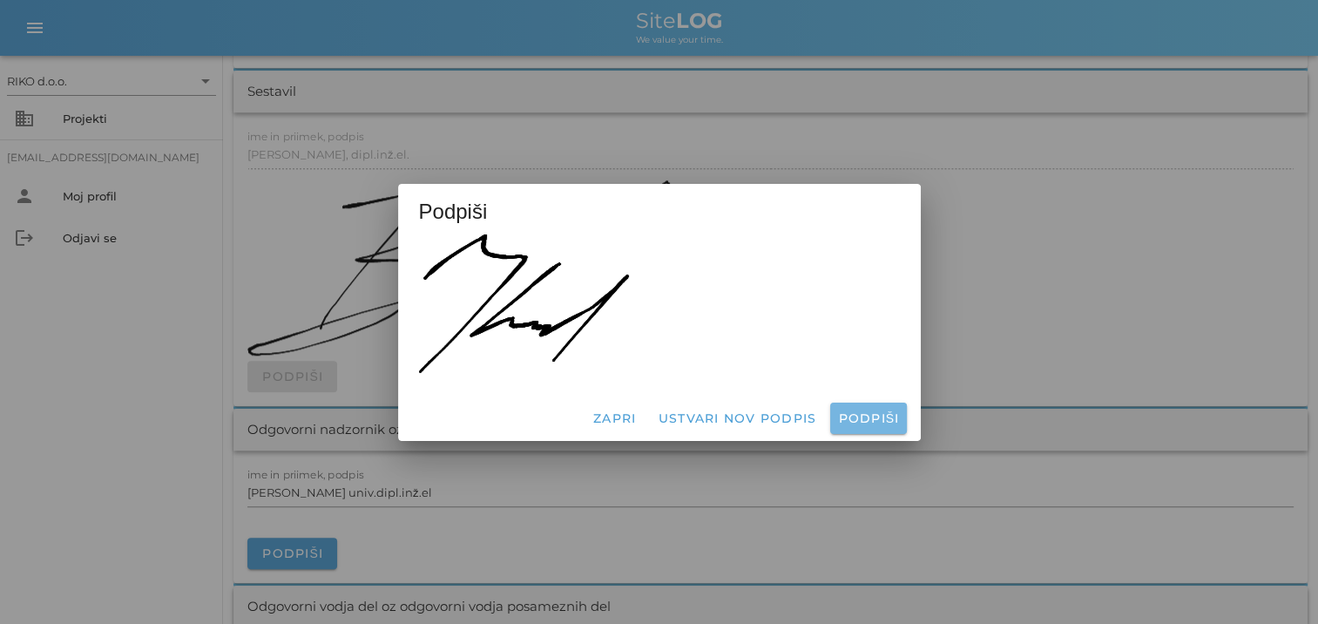
click at [868, 418] on span "Podpiši" at bounding box center [868, 418] width 62 height 16
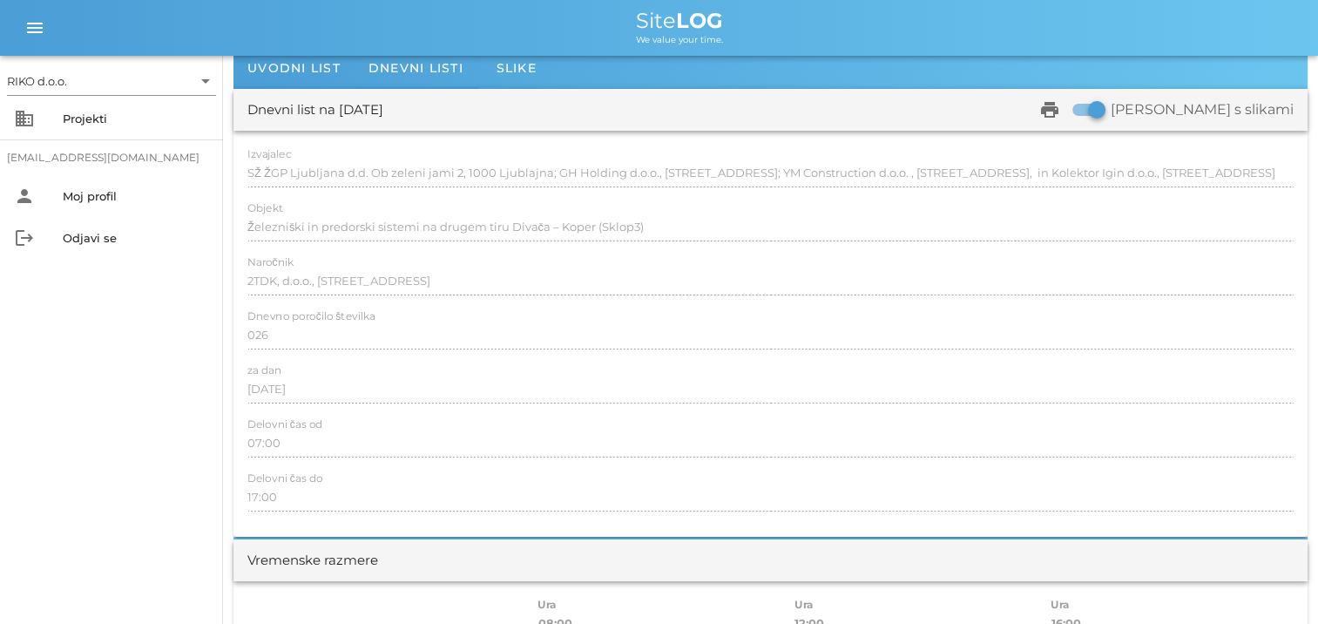
scroll to position [0, 0]
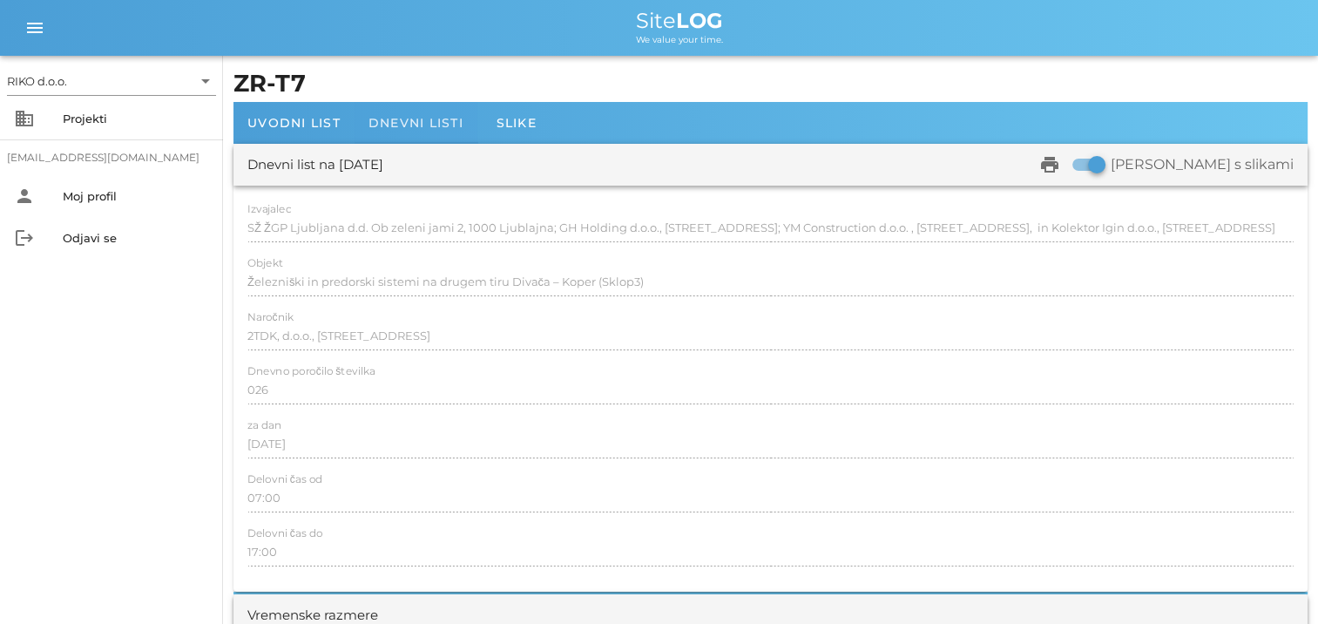
click at [449, 122] on span "Dnevni listi" at bounding box center [415, 123] width 95 height 16
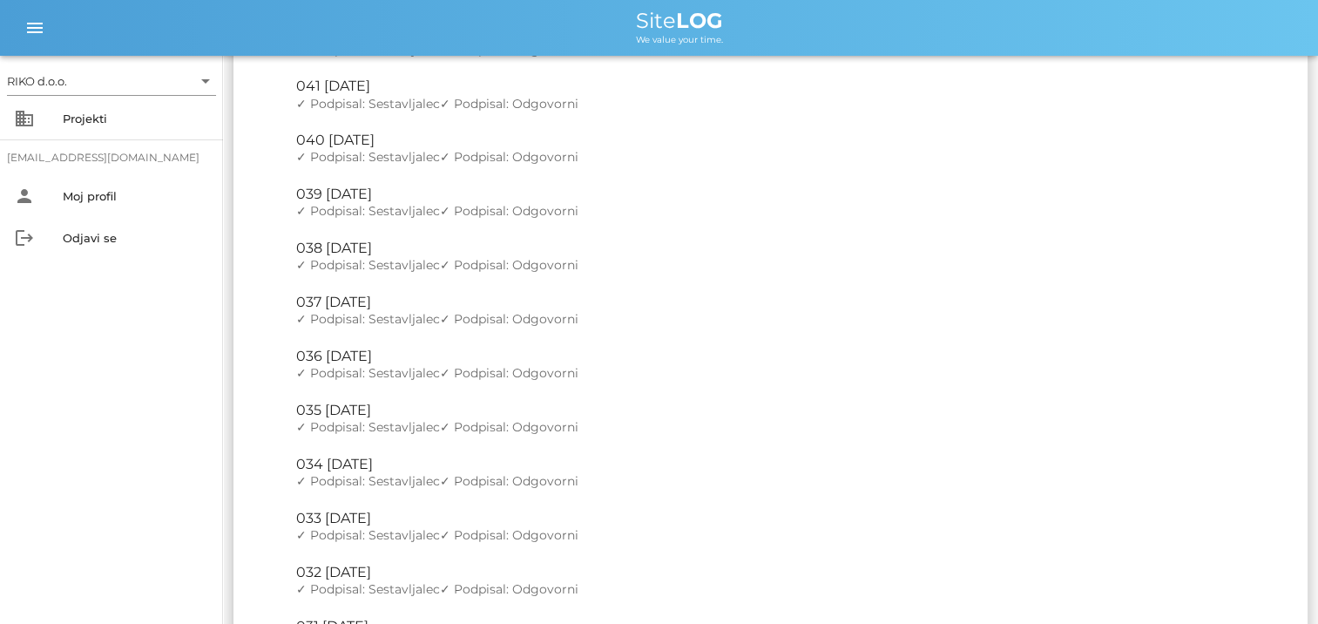
scroll to position [1481, 0]
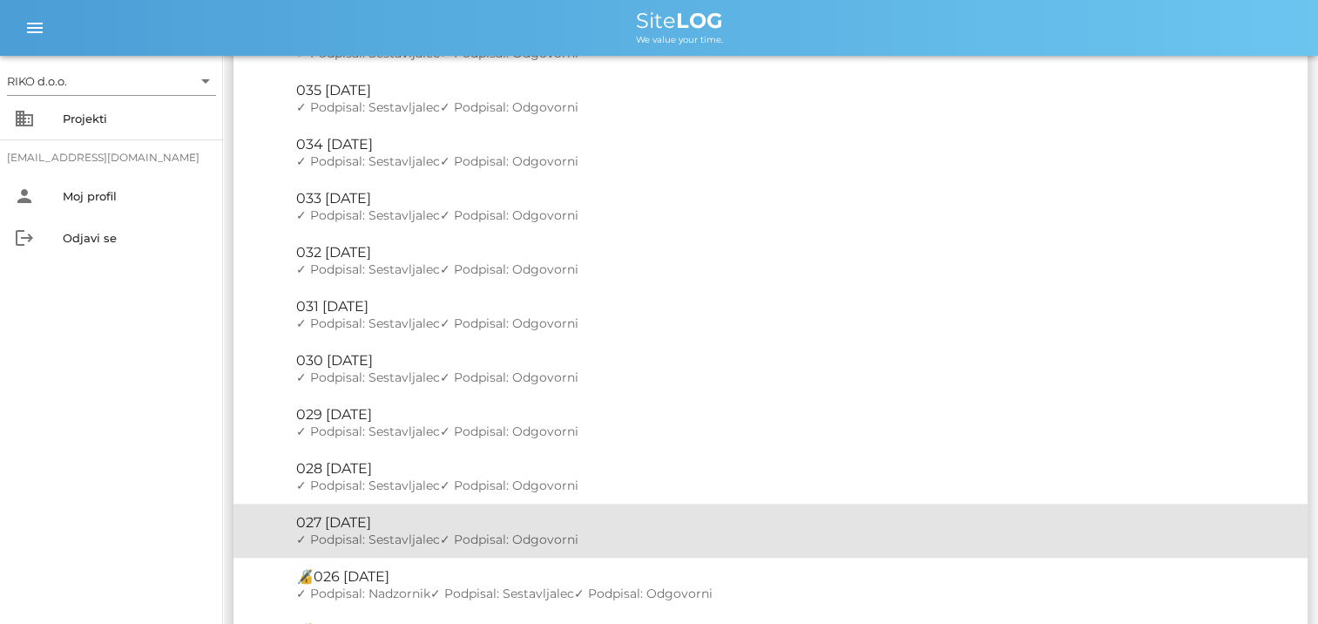
click at [376, 524] on div "🔏 027 četrtek, 15.05.2025" at bounding box center [794, 522] width 997 height 17
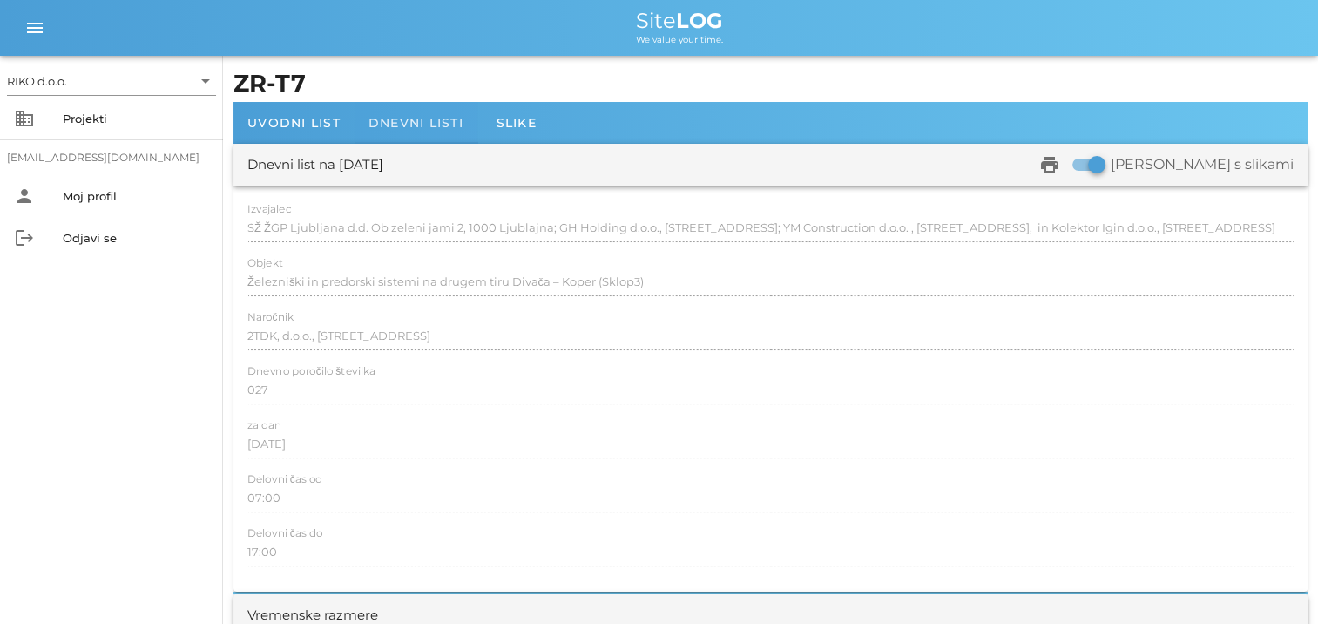
click at [419, 126] on span "Dnevni listi" at bounding box center [415, 123] width 95 height 16
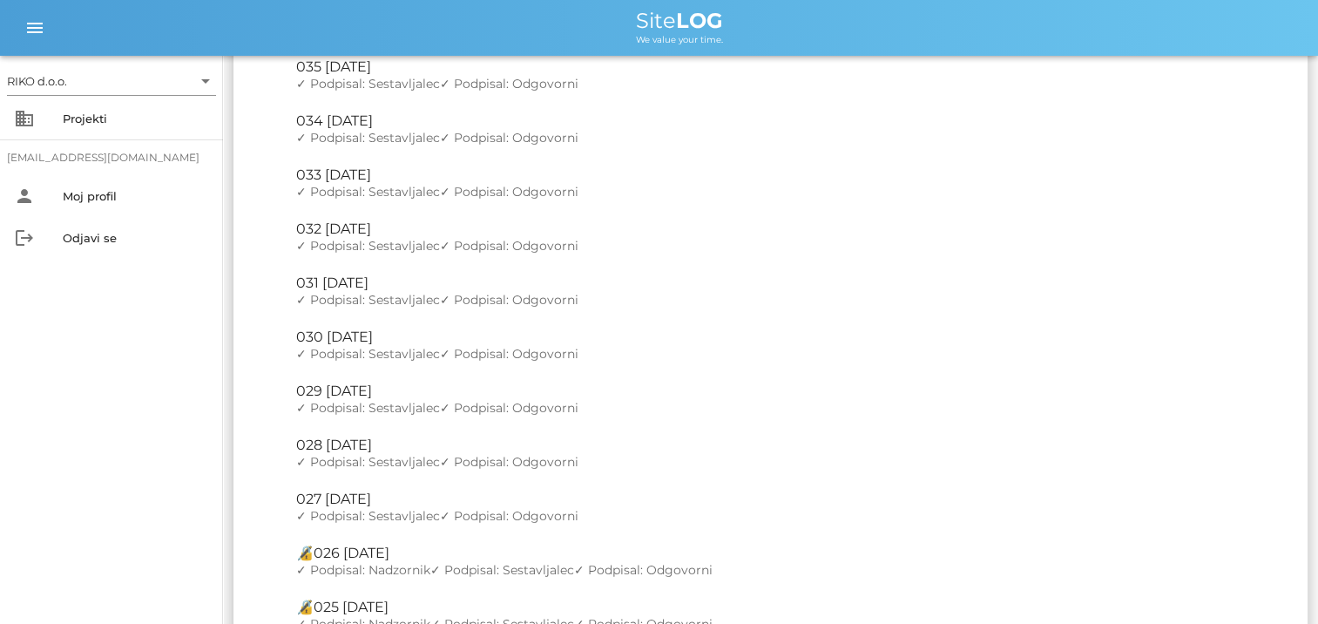
scroll to position [1568, 0]
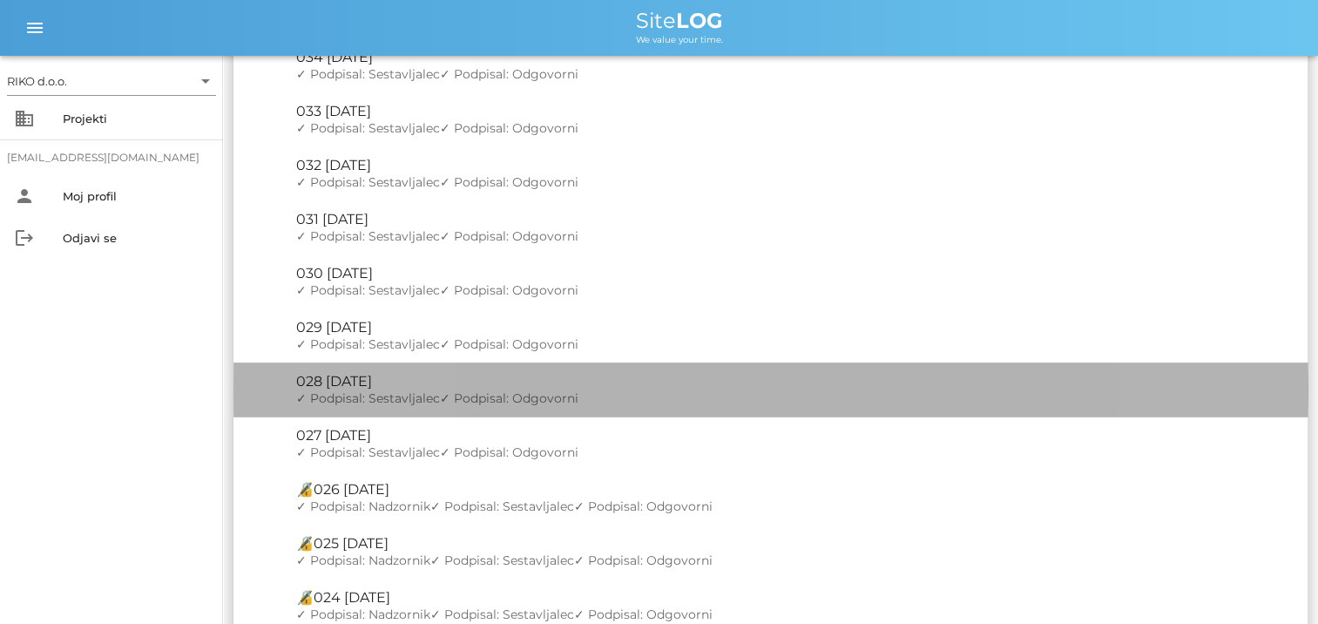
click at [395, 380] on div "🔏 028 petek, 16.05.2025" at bounding box center [794, 381] width 997 height 17
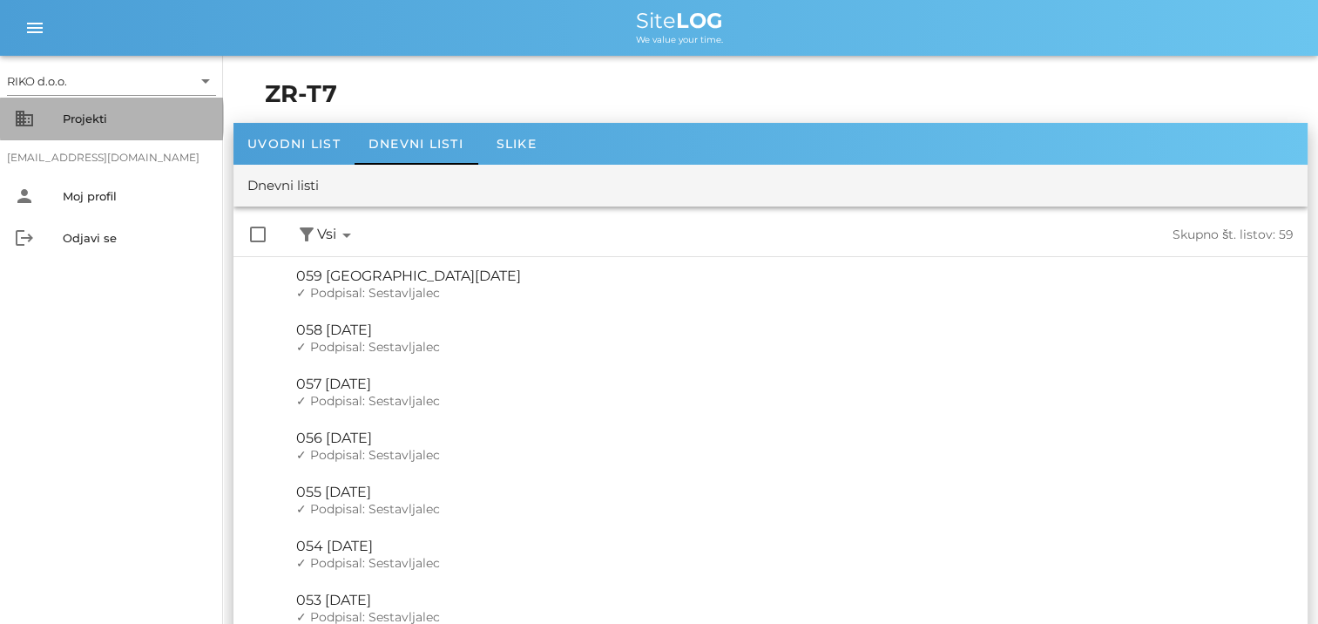
click at [95, 122] on div "Projekti" at bounding box center [136, 118] width 146 height 14
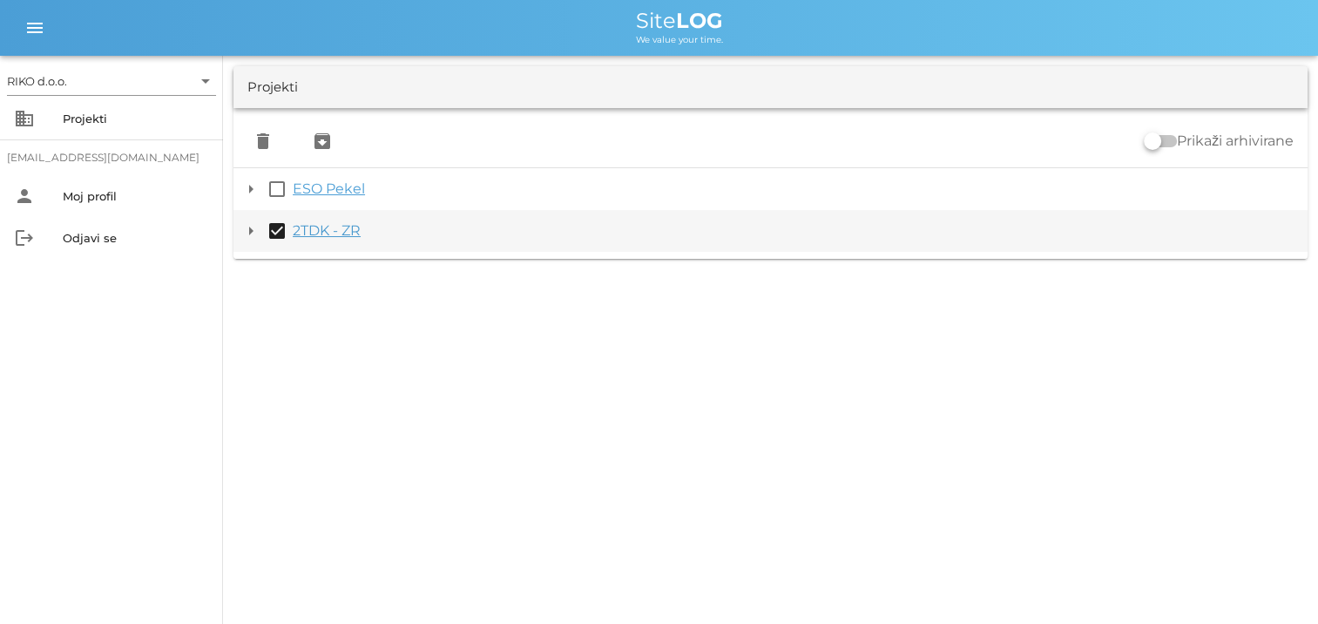
click at [317, 230] on link "2TDK - ZR" at bounding box center [327, 230] width 68 height 17
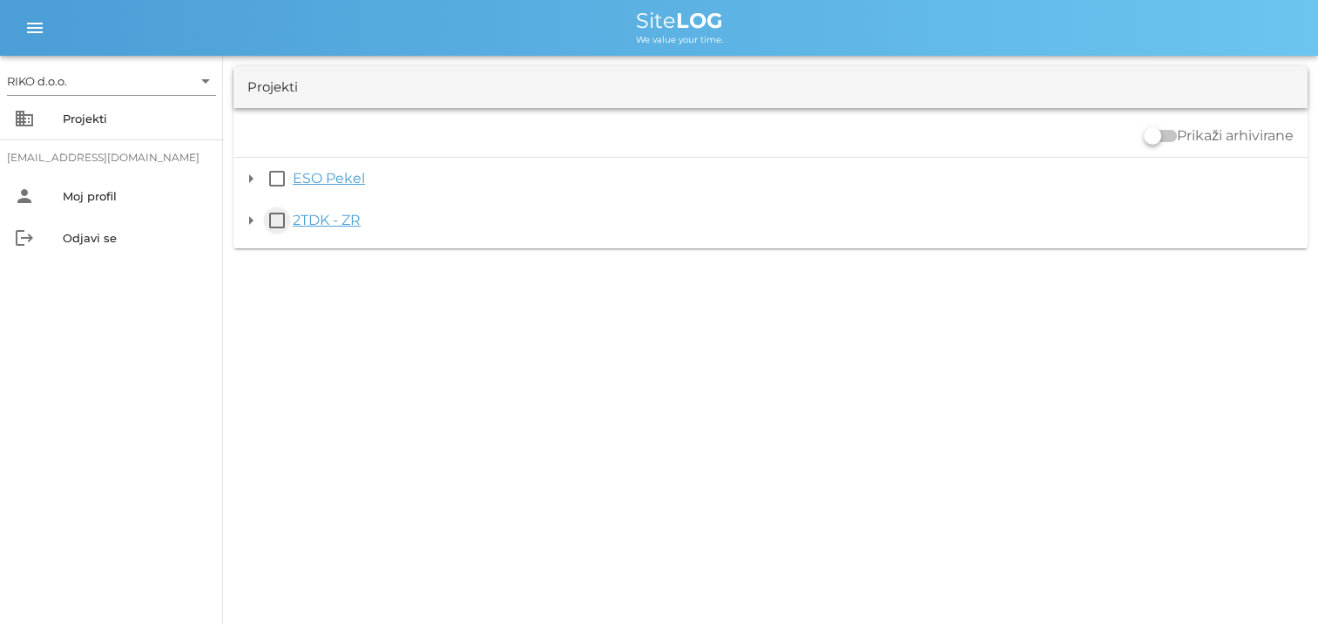
click at [277, 221] on button "check_box_outline_blank" at bounding box center [277, 220] width 21 height 21
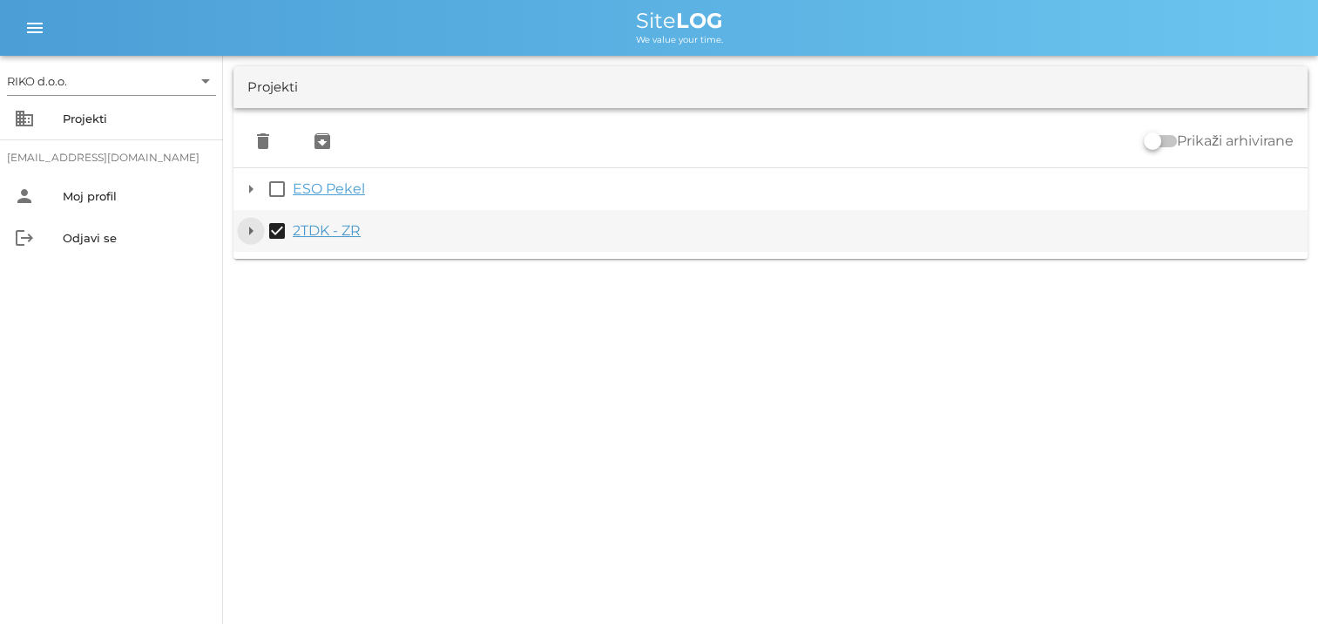
click at [247, 232] on button "arrow_drop_down" at bounding box center [250, 230] width 21 height 21
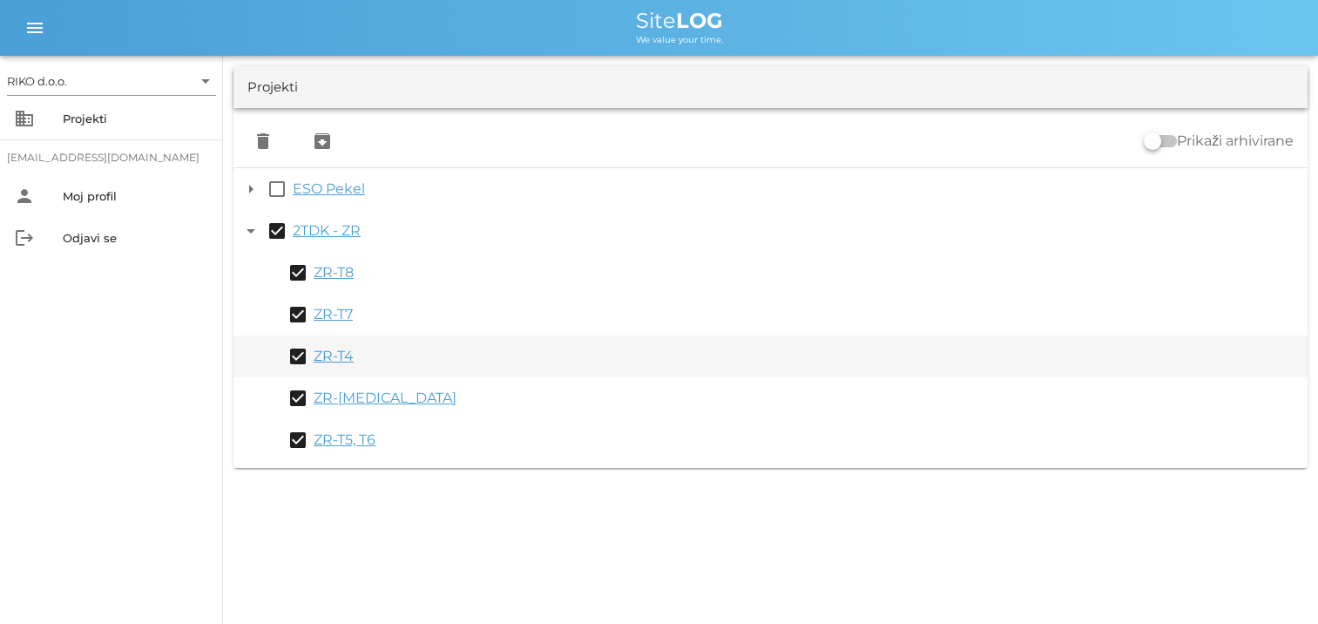
click at [338, 357] on link "ZR-T4" at bounding box center [334, 356] width 40 height 17
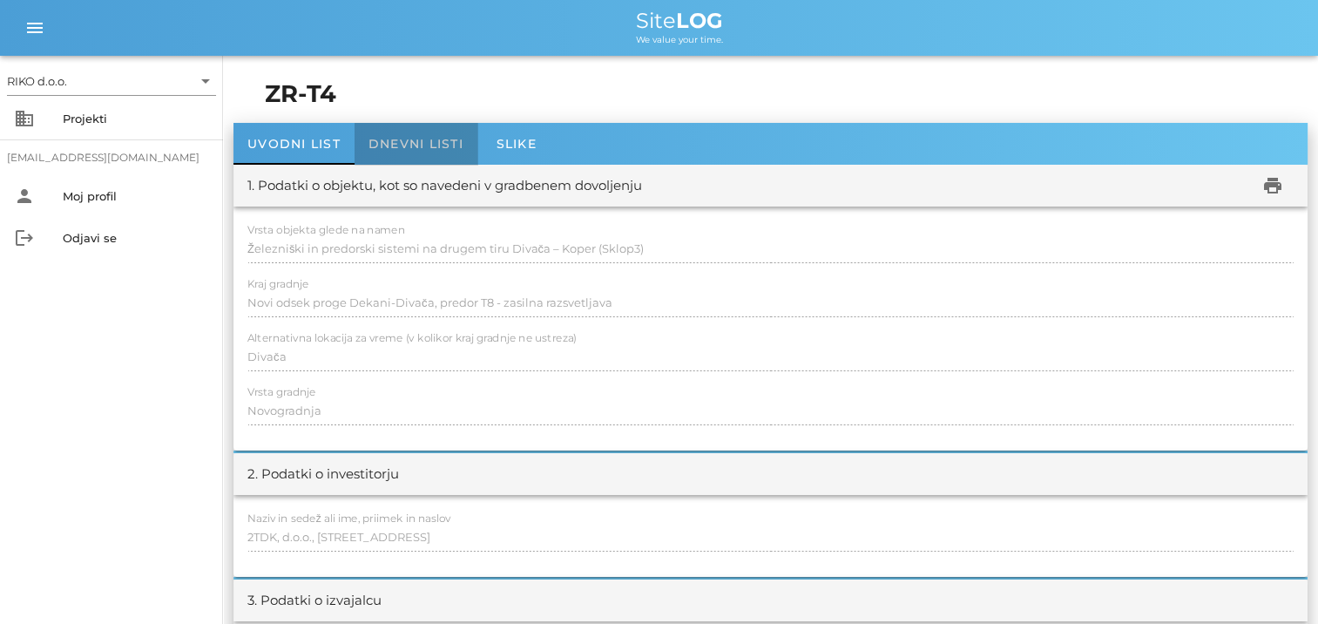
click at [387, 141] on span "Dnevni listi" at bounding box center [415, 144] width 95 height 16
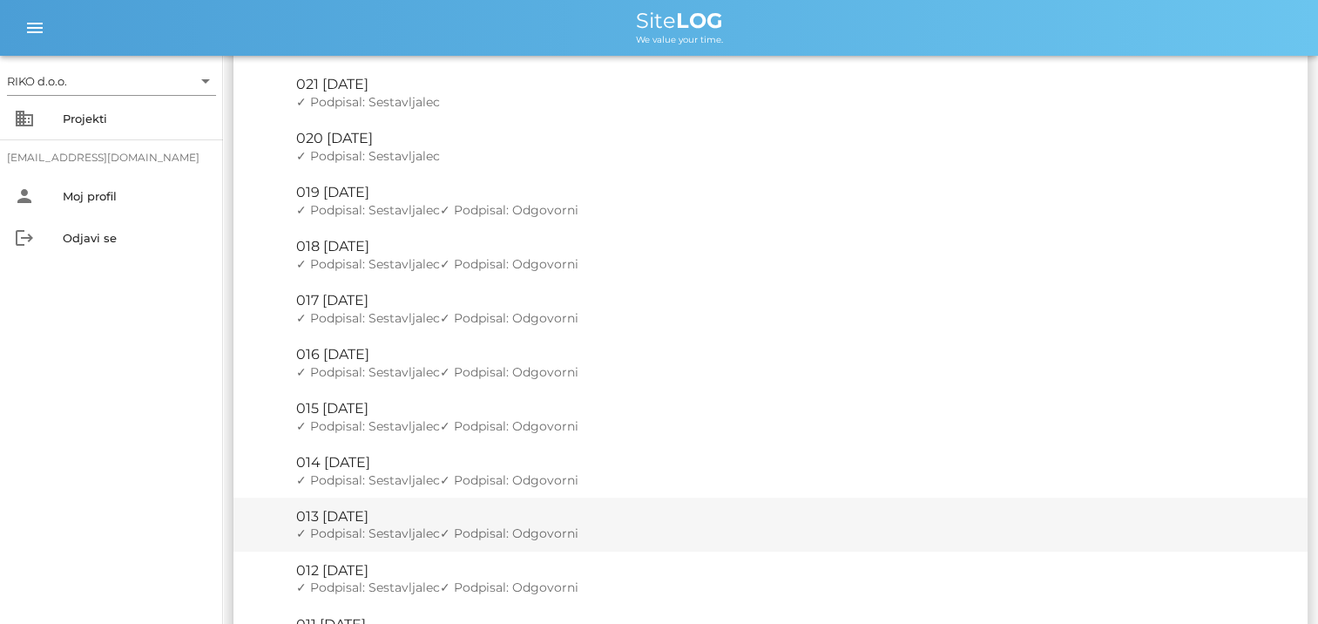
scroll to position [1045, 0]
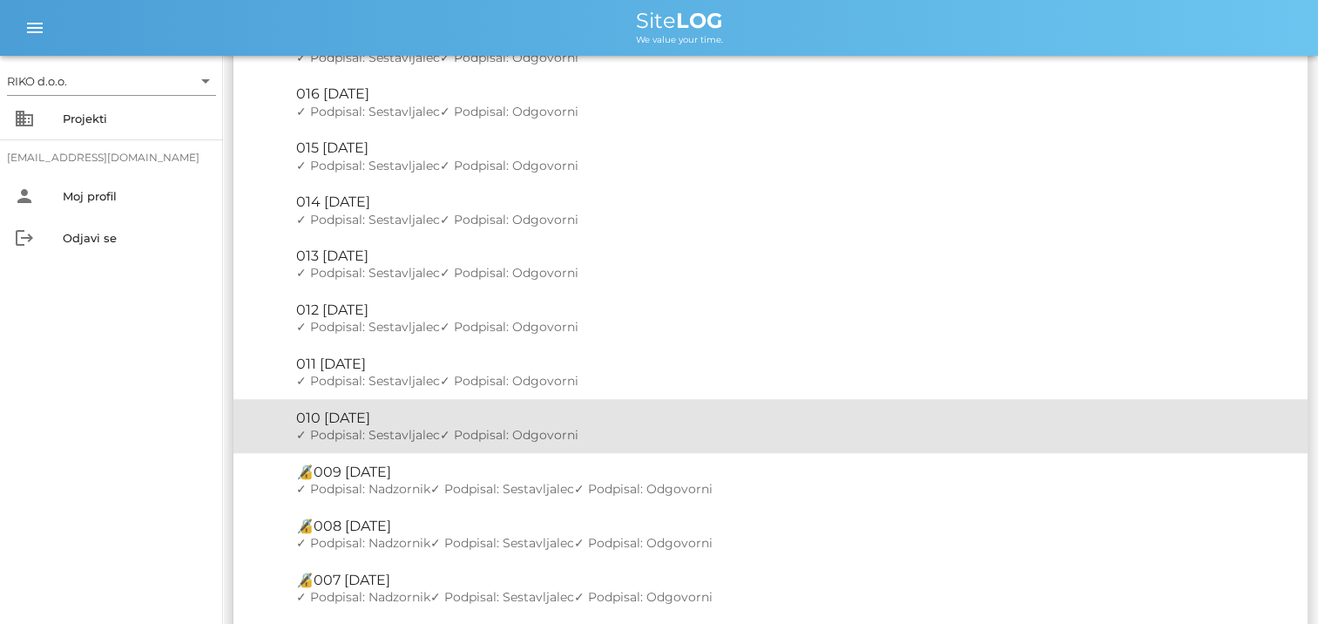
click at [395, 422] on div "🔏 010 torek, 20.05.2025" at bounding box center [794, 417] width 997 height 17
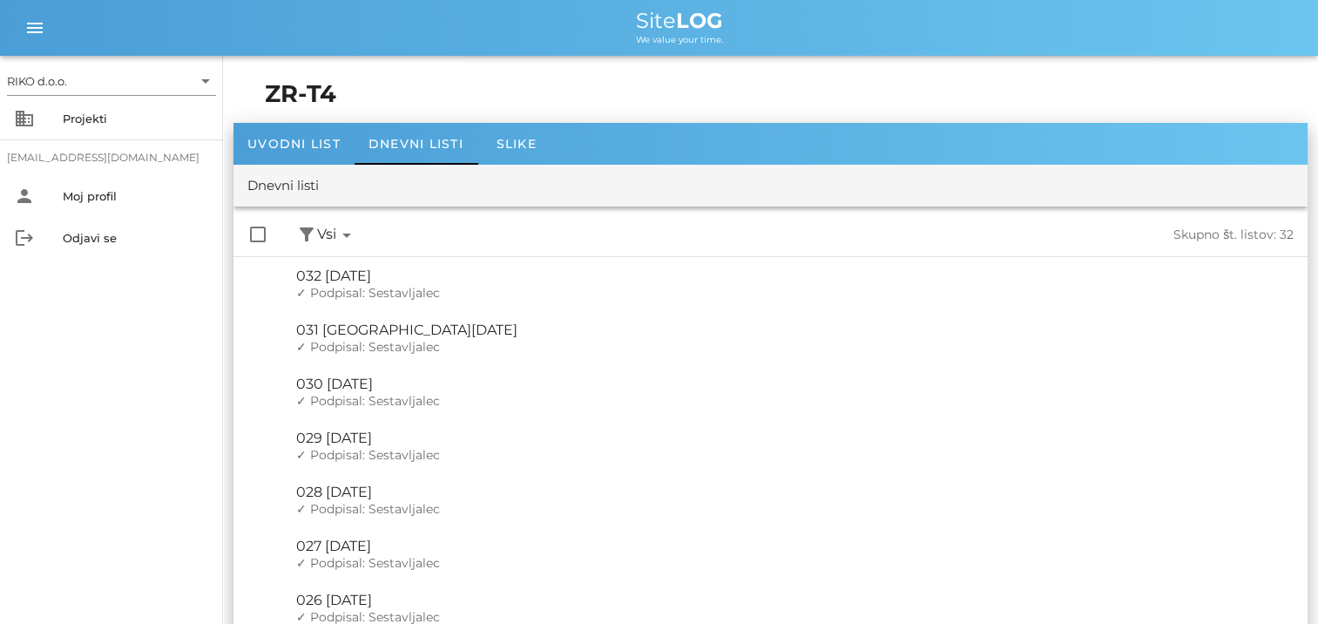
scroll to position [1379, 0]
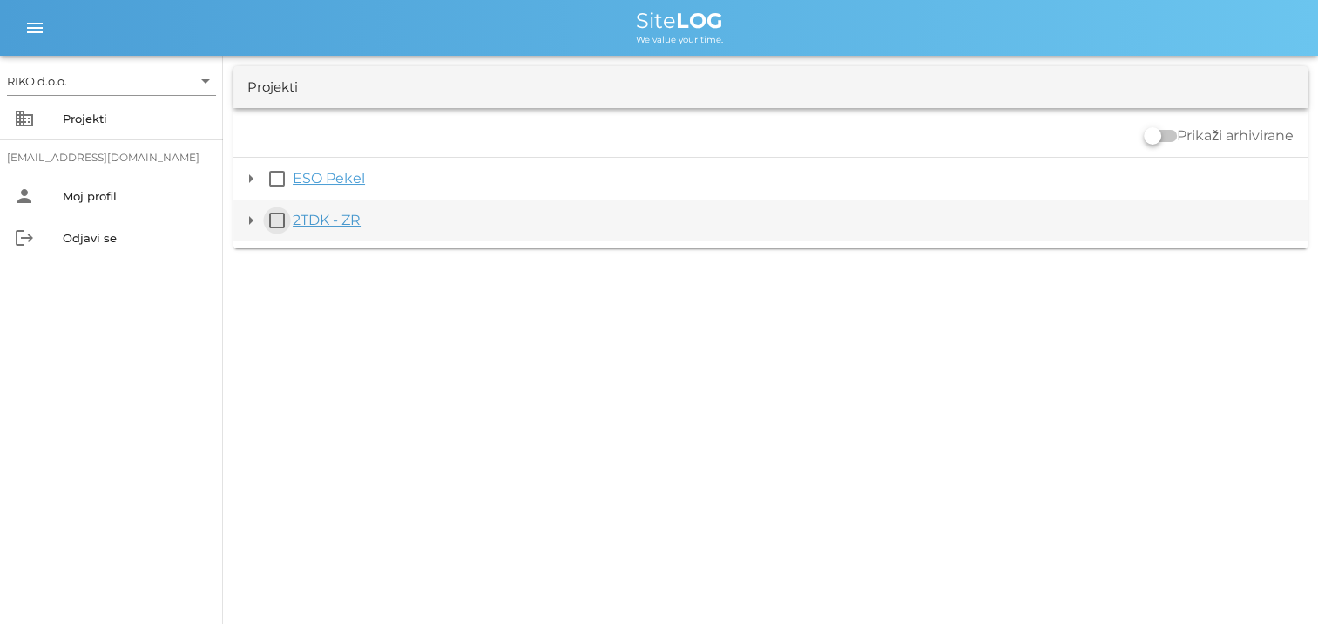
click at [274, 220] on button "check_box_outline_blank" at bounding box center [277, 220] width 21 height 21
click at [249, 220] on button "arrow_drop_down" at bounding box center [250, 220] width 21 height 21
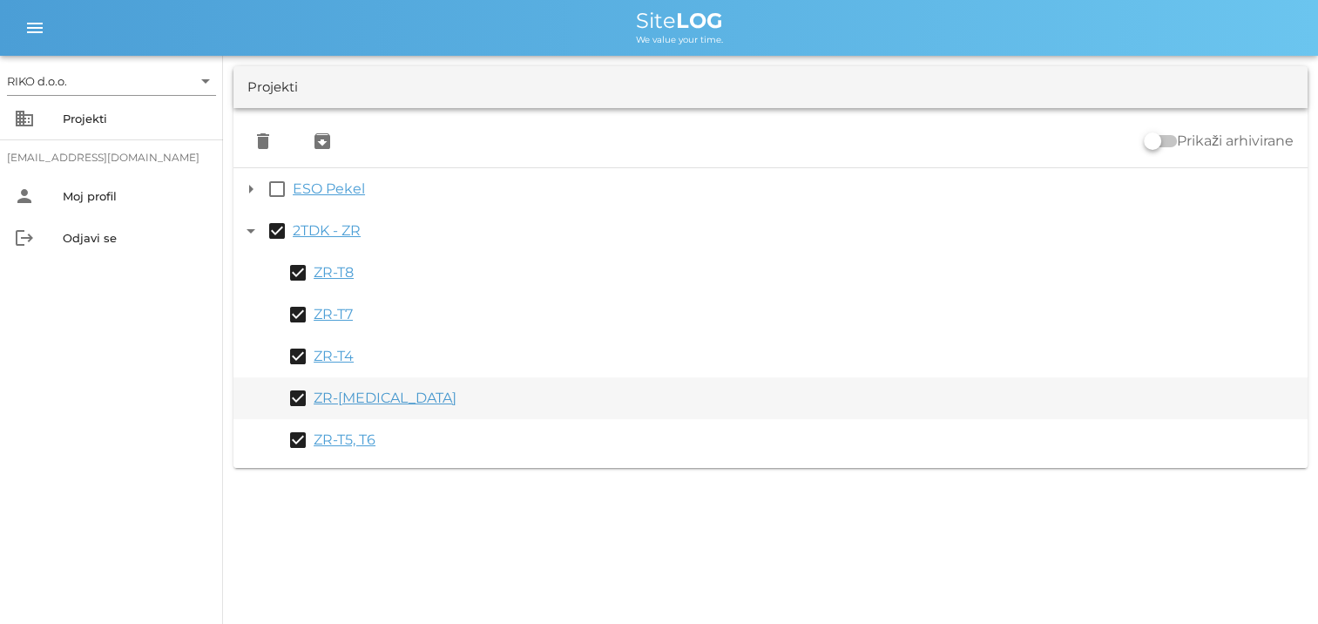
click at [332, 395] on link "ZR-T3" at bounding box center [385, 397] width 143 height 17
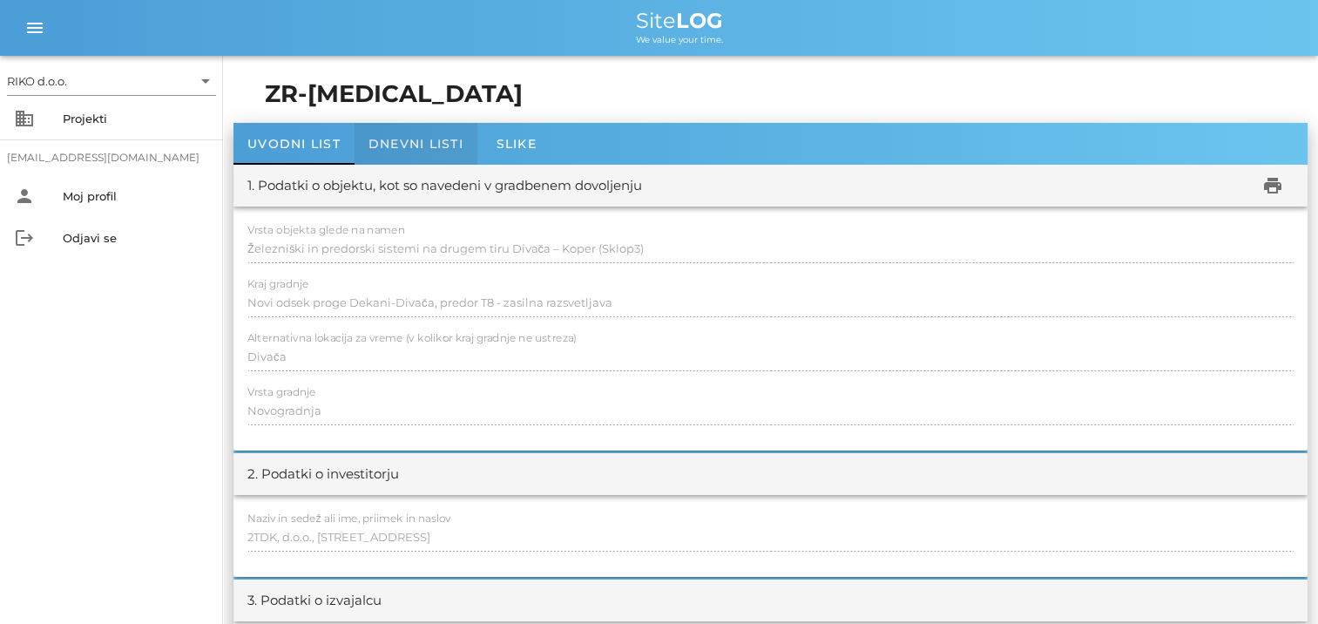
click at [422, 144] on span "Dnevni listi" at bounding box center [415, 144] width 95 height 16
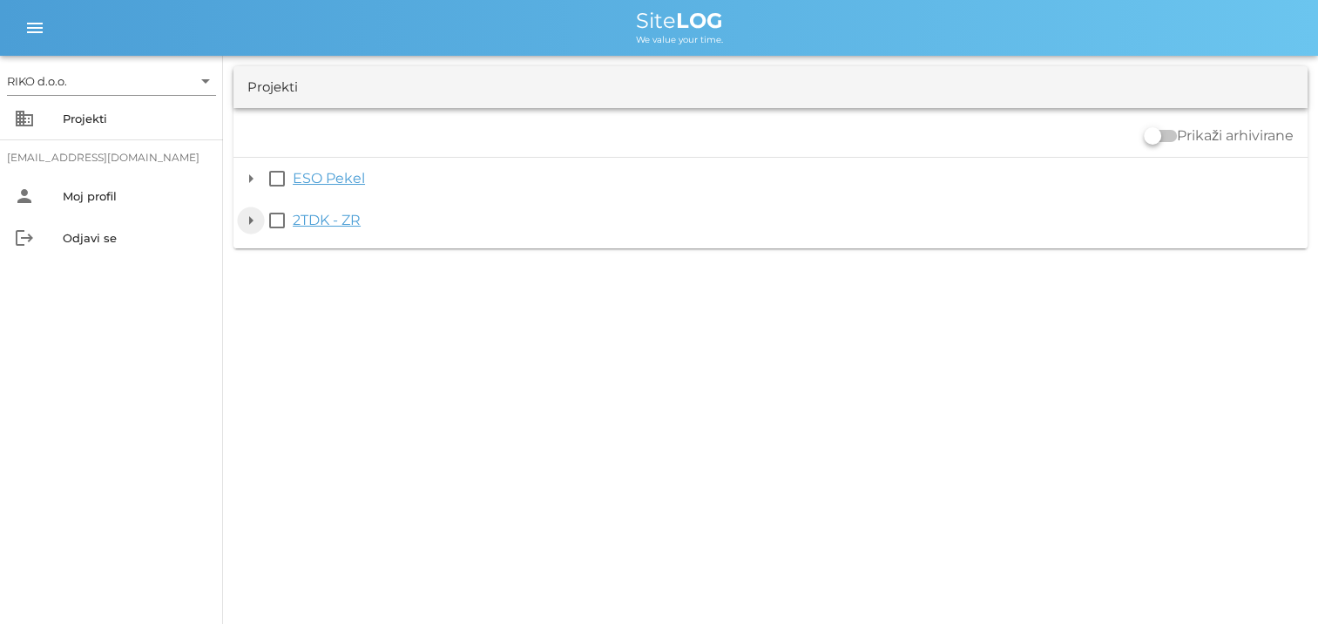
click at [250, 219] on button "arrow_drop_down" at bounding box center [250, 220] width 21 height 21
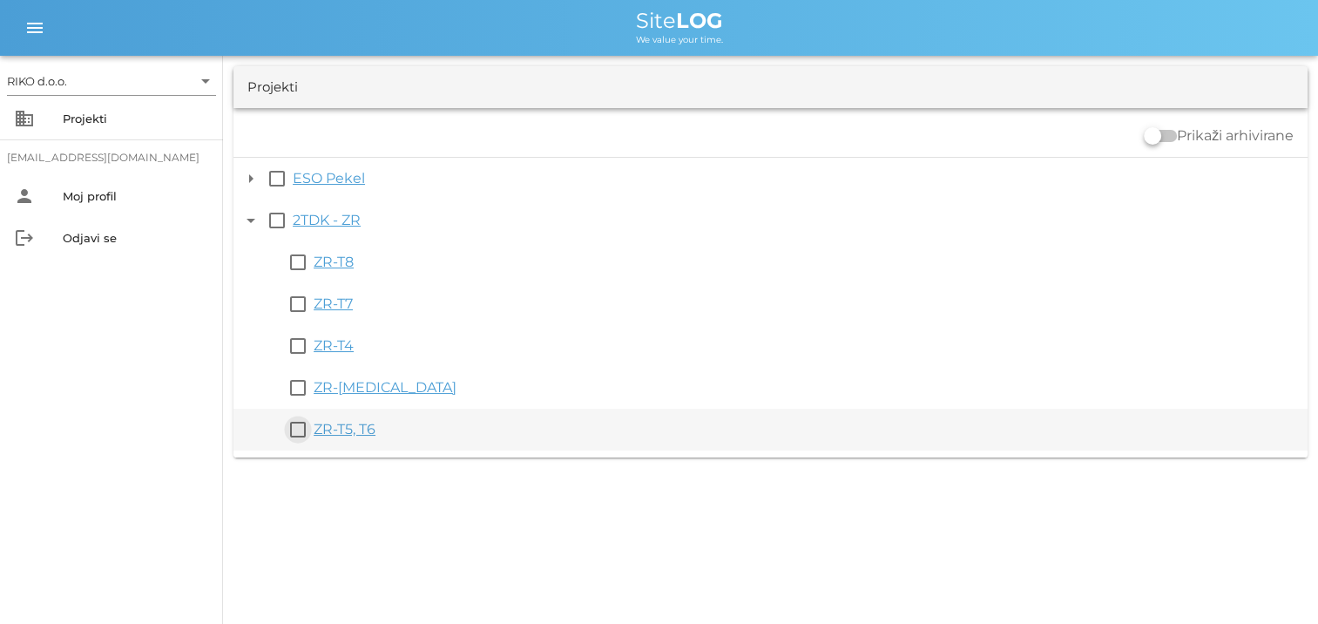
click at [300, 429] on button "check_box_outline_blank" at bounding box center [297, 429] width 21 height 21
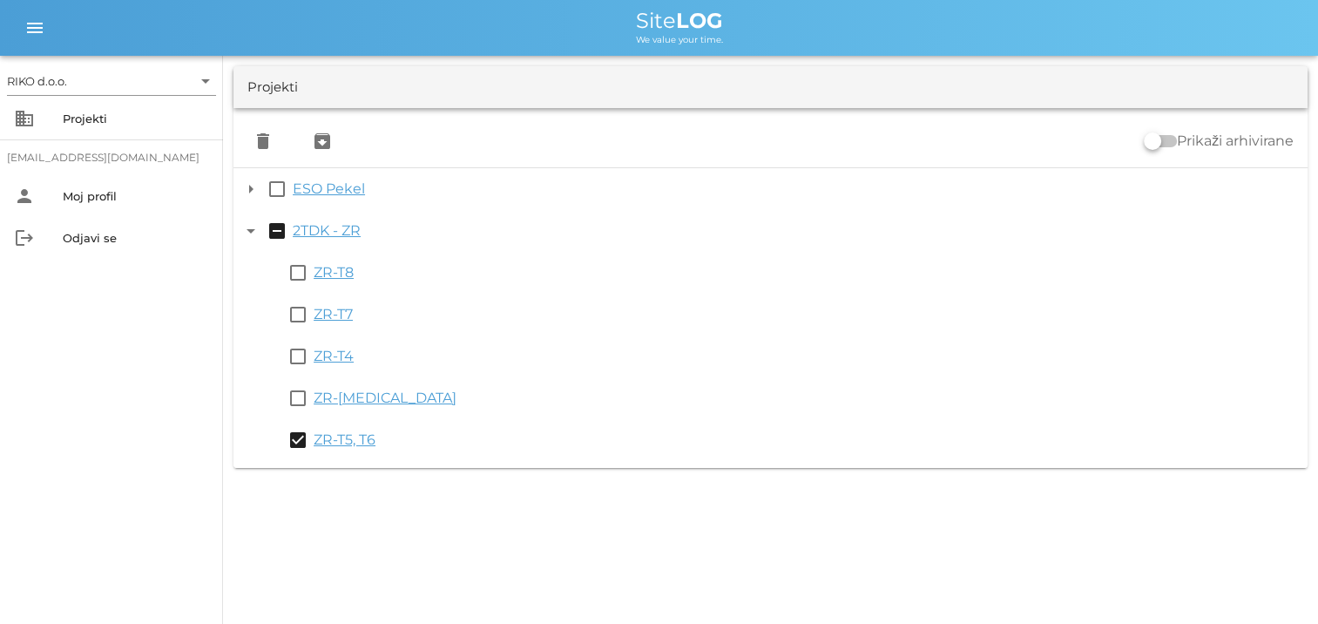
click at [336, 439] on link "ZR-T5, T6" at bounding box center [345, 439] width 62 height 17
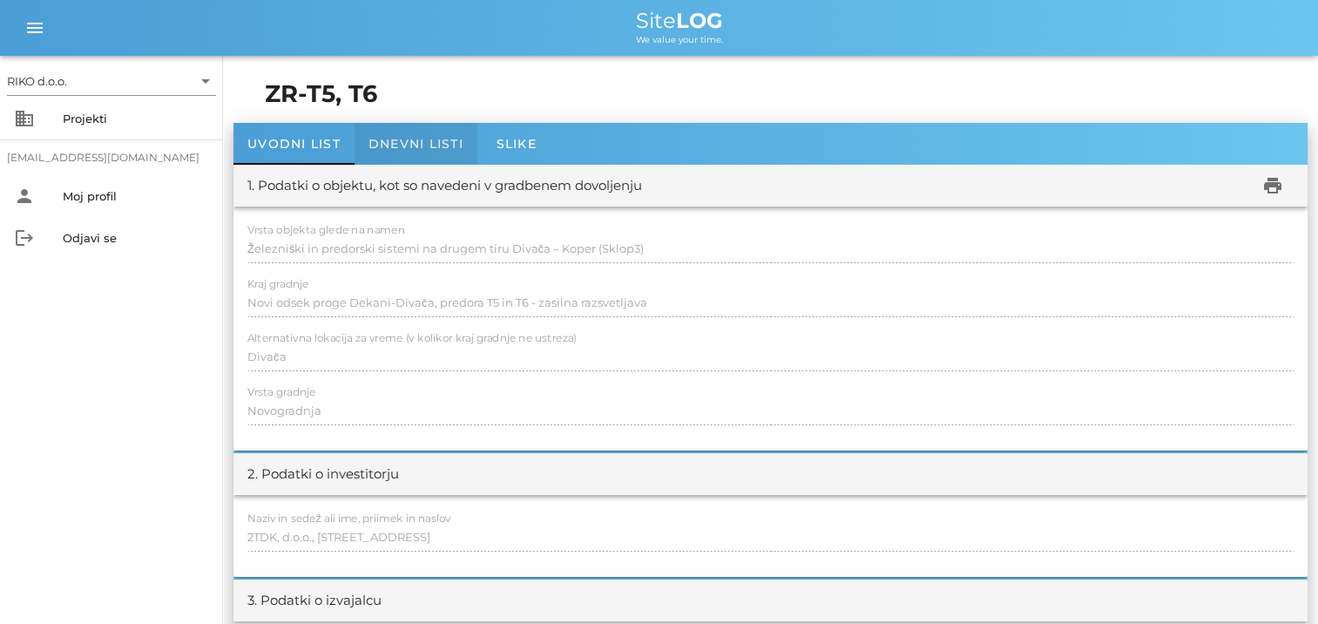
click at [407, 139] on span "Dnevni listi" at bounding box center [415, 144] width 95 height 16
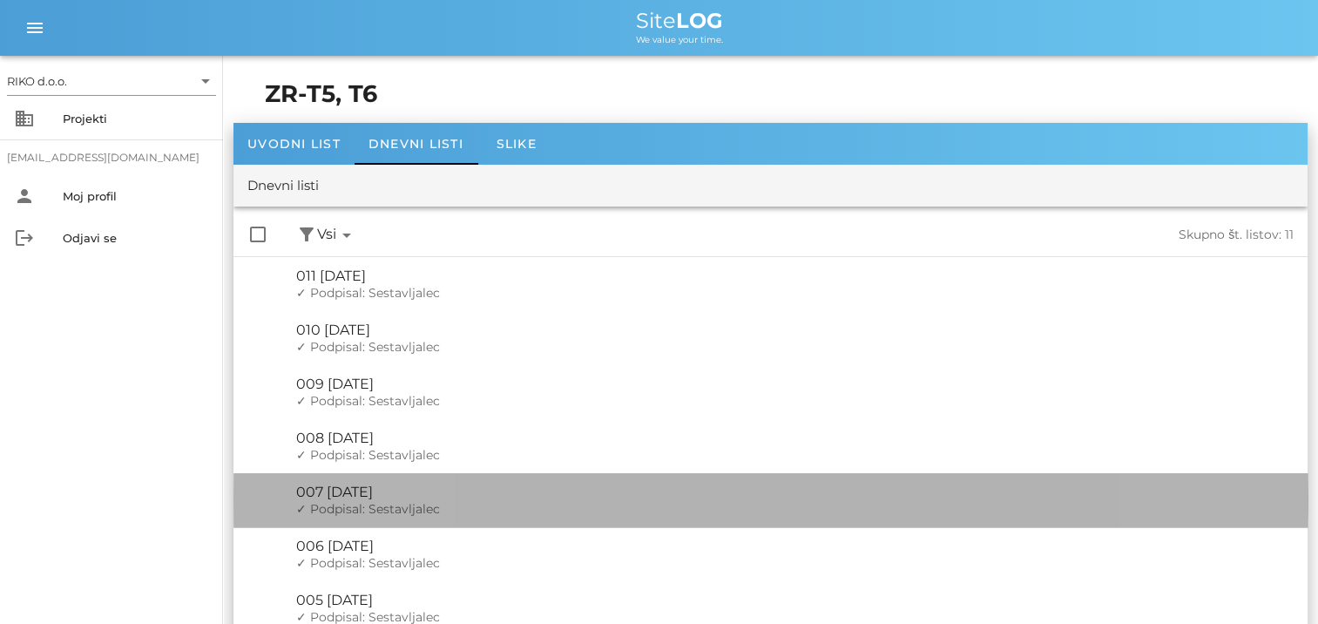
click at [389, 497] on div "🔏 007 petek, 11.07.2025" at bounding box center [794, 491] width 997 height 17
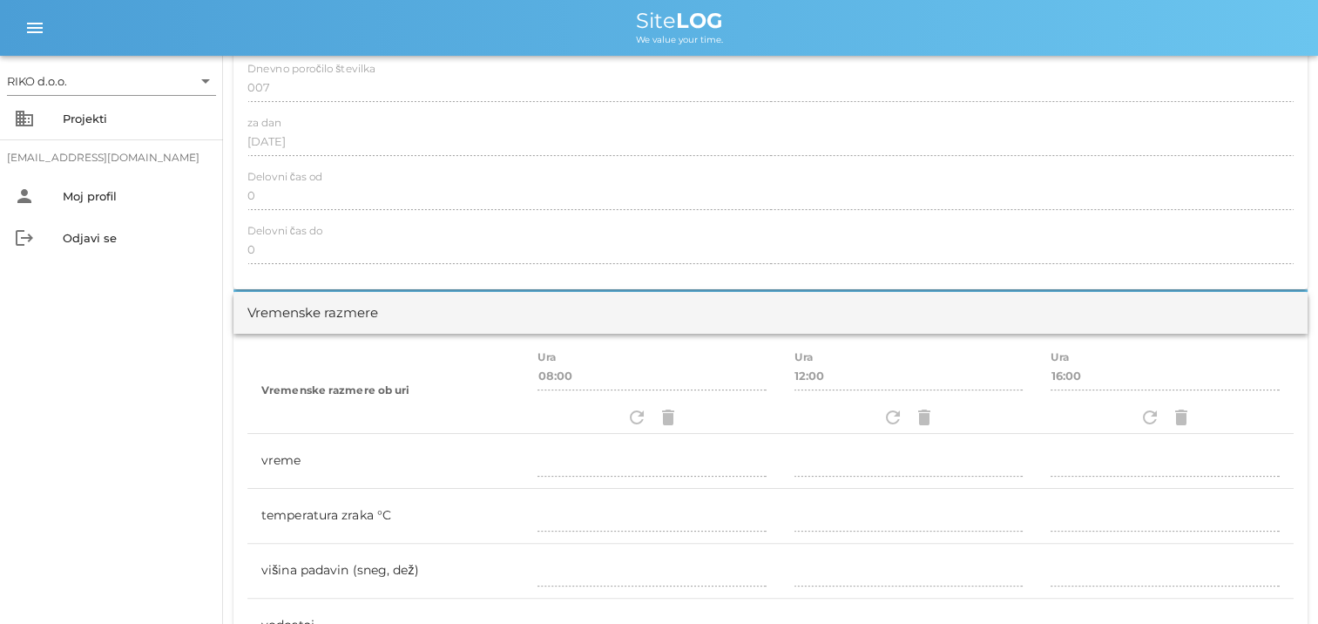
scroll to position [261, 0]
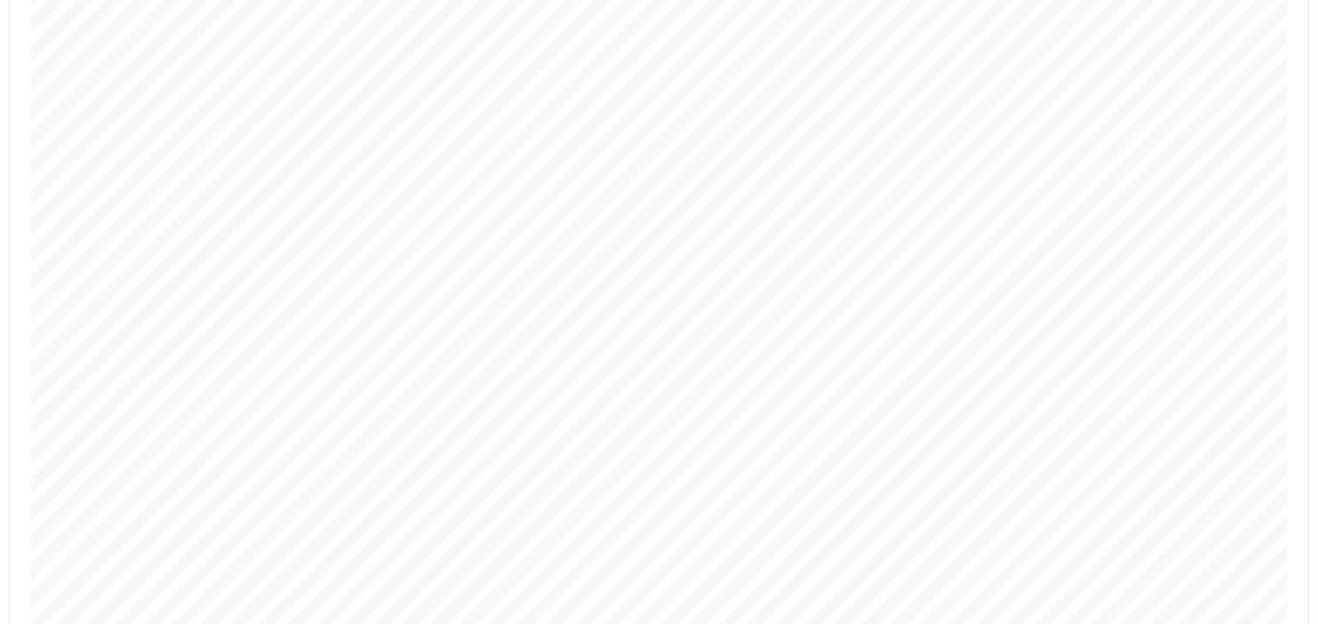
scroll to position [865, 0]
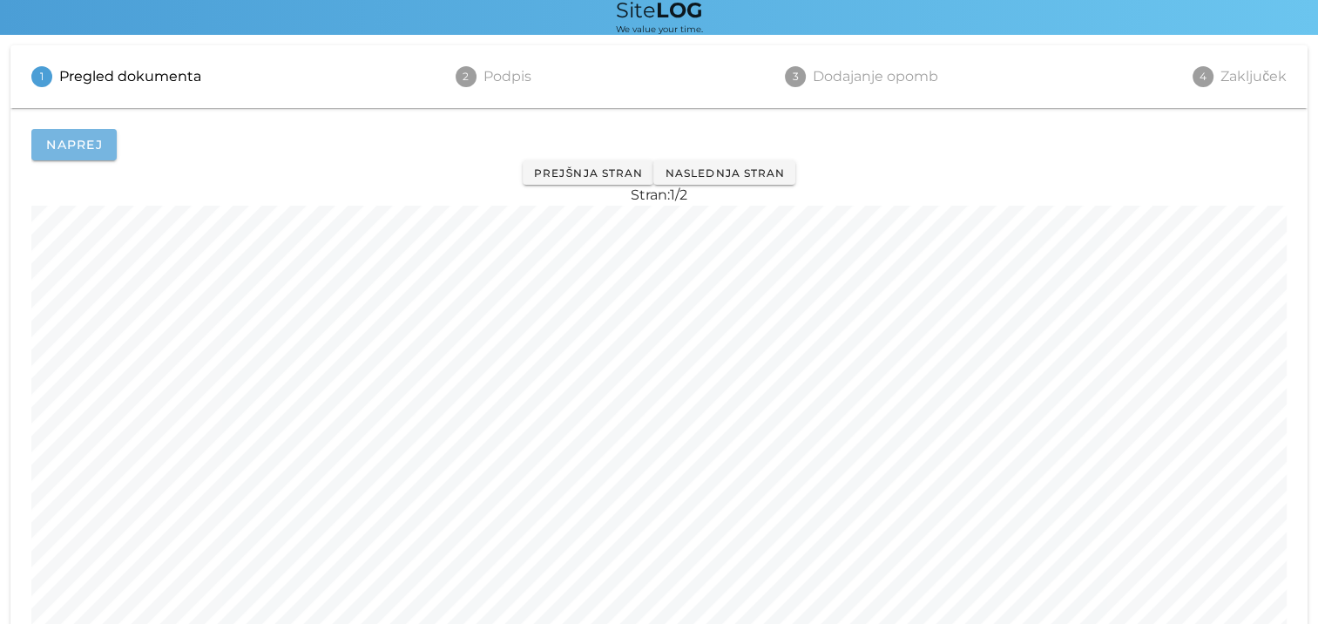
click at [67, 139] on span "Naprej" at bounding box center [73, 145] width 57 height 16
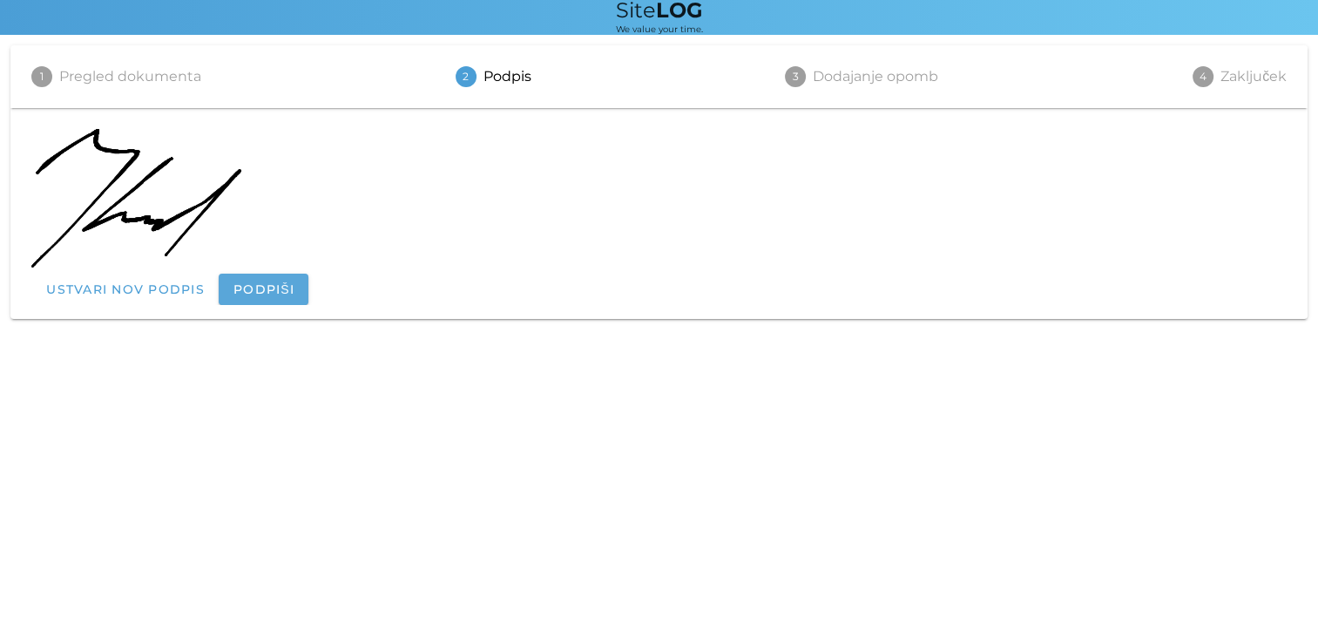
click at [262, 271] on div at bounding box center [658, 201] width 1255 height 145
click at [265, 282] on span "Podpiši" at bounding box center [264, 289] width 62 height 16
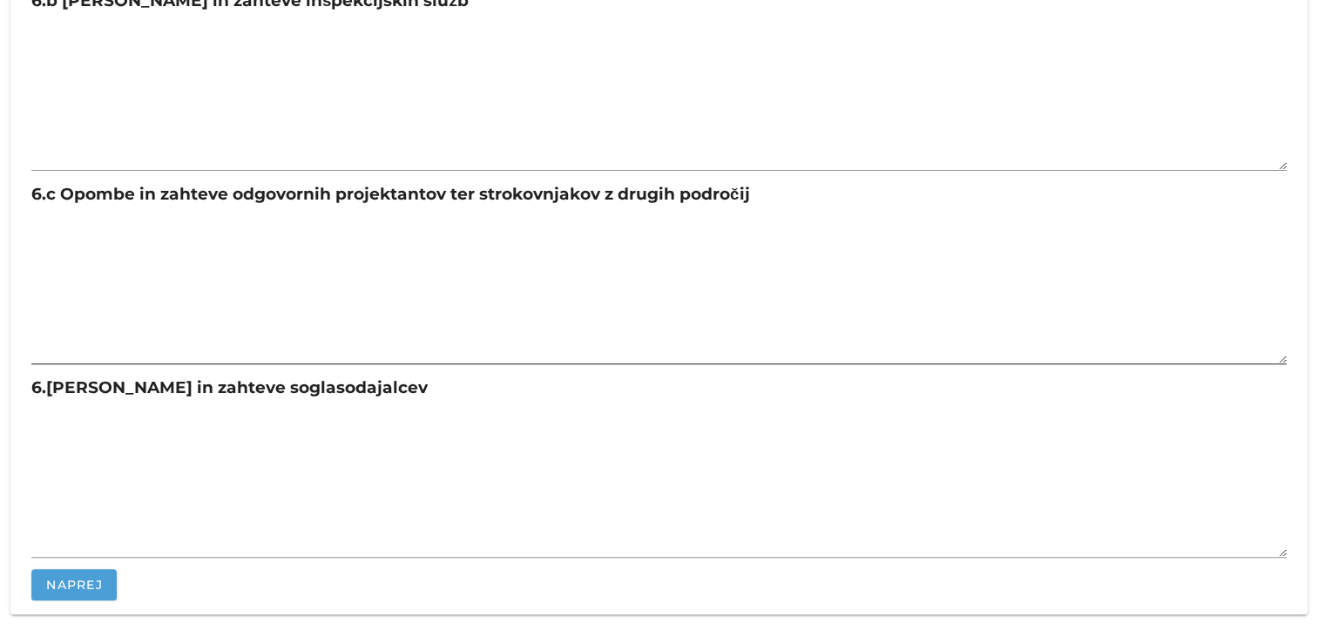
scroll to position [528, 0]
click at [77, 584] on span "Naprej" at bounding box center [73, 584] width 57 height 16
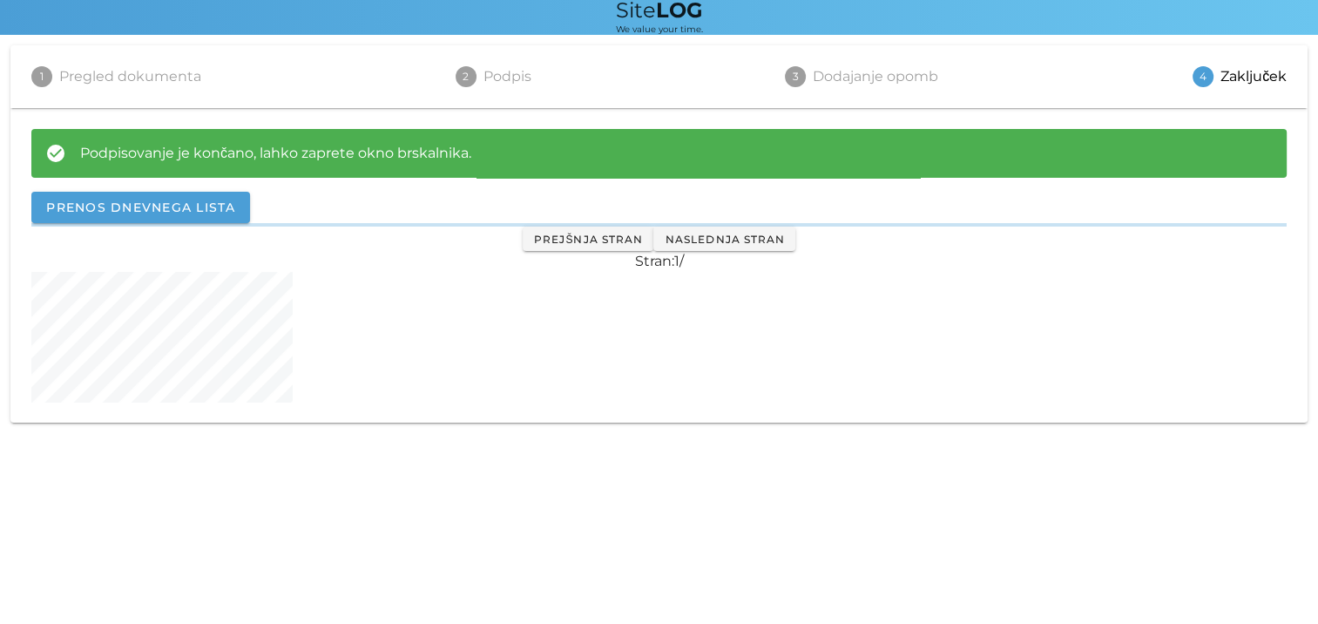
scroll to position [0, 0]
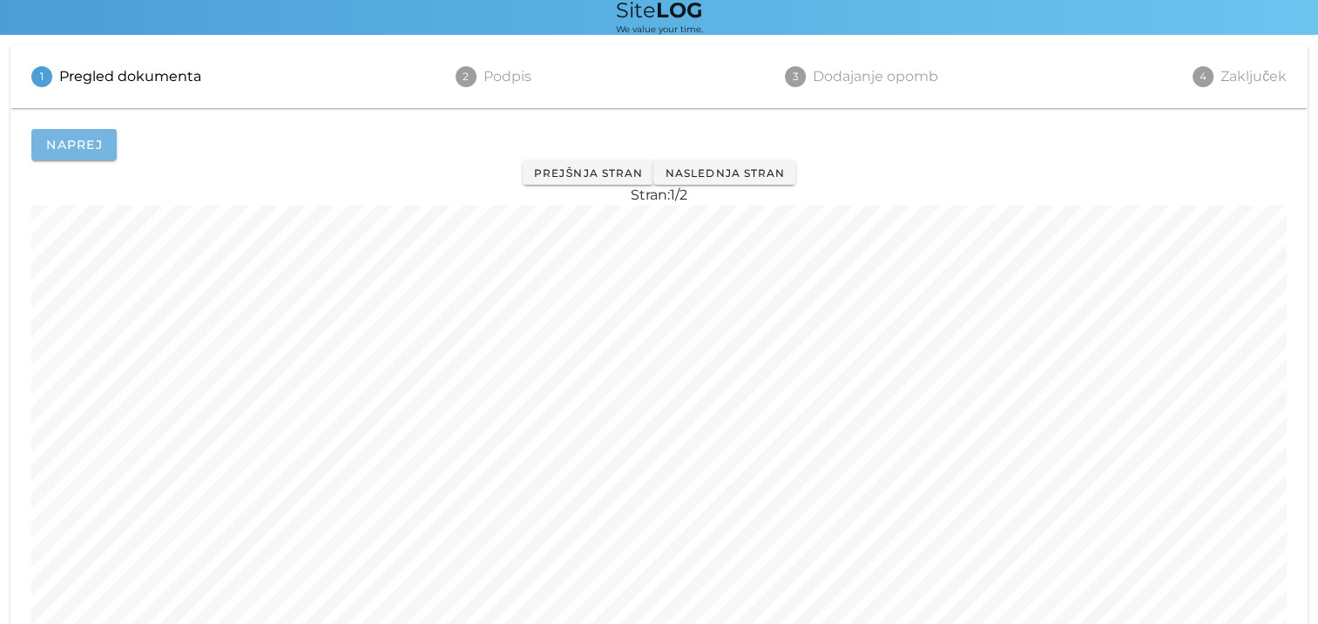
click at [93, 145] on span "Naprej" at bounding box center [73, 145] width 57 height 16
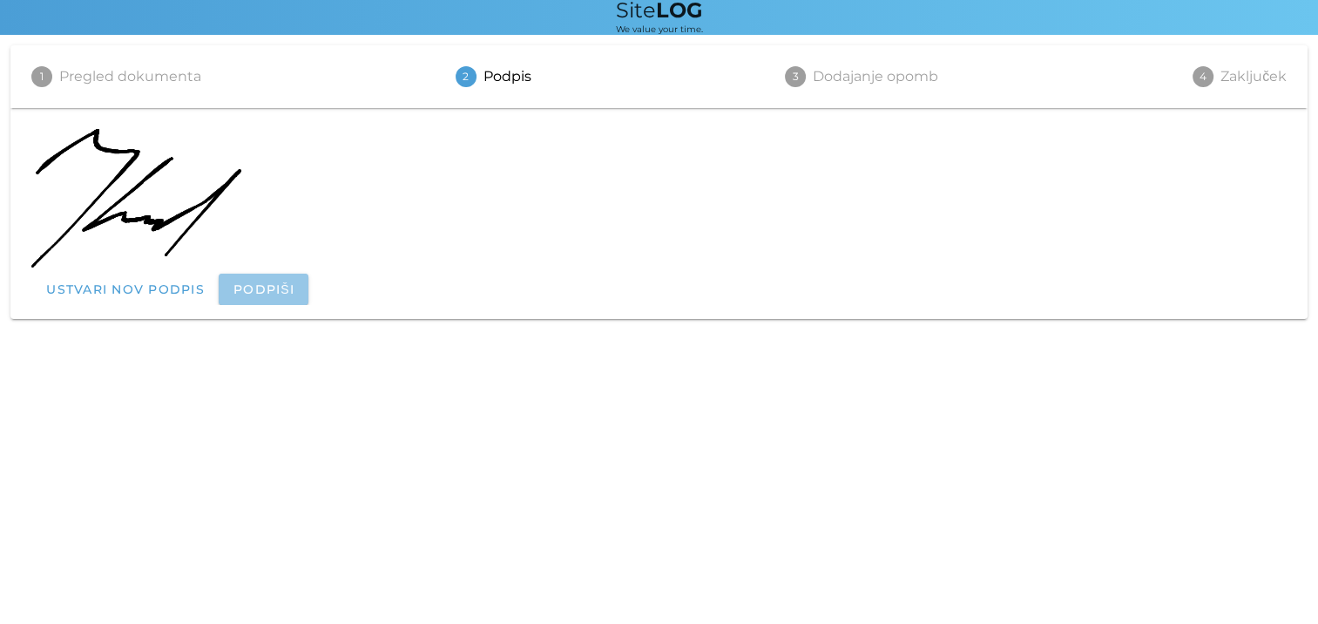
click at [281, 290] on span "Podpiši" at bounding box center [264, 289] width 62 height 16
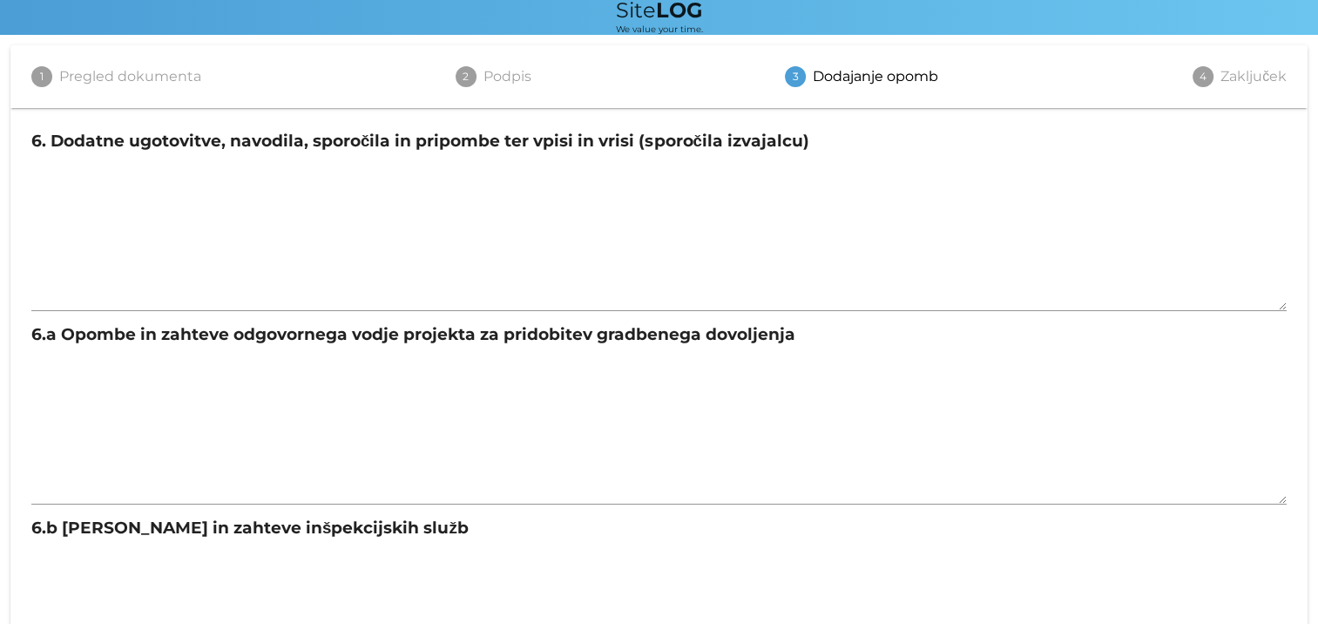
scroll to position [528, 0]
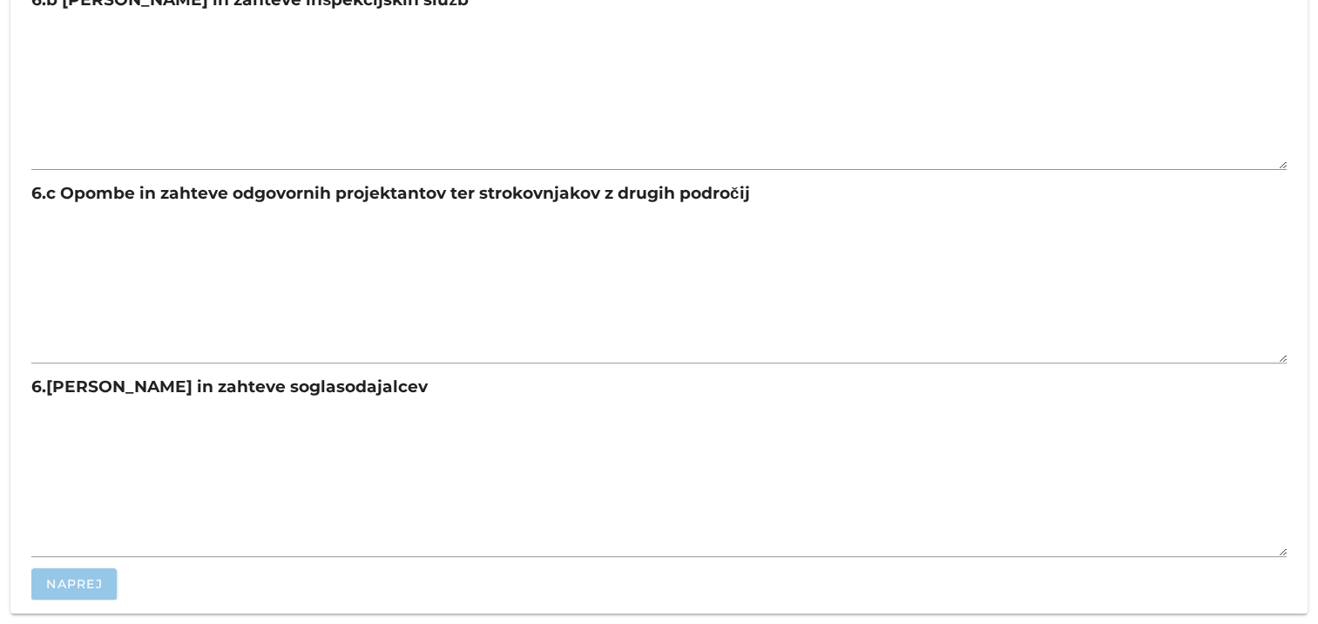
click at [86, 588] on span "Naprej" at bounding box center [73, 584] width 57 height 16
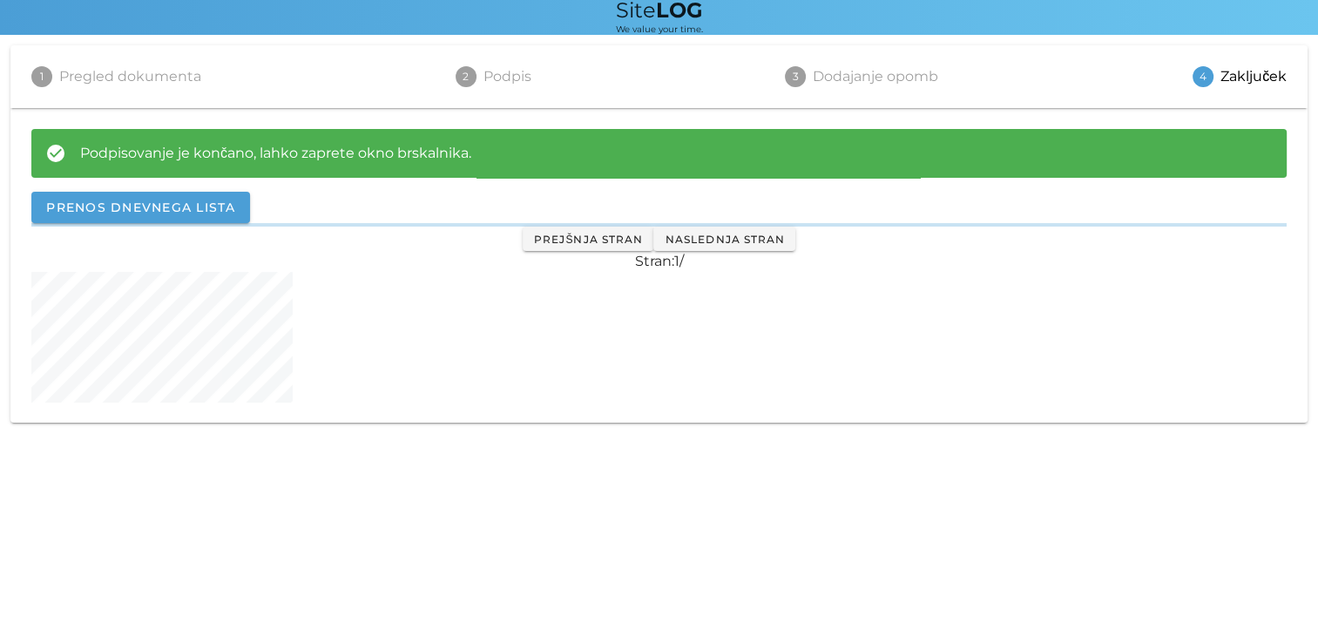
scroll to position [0, 0]
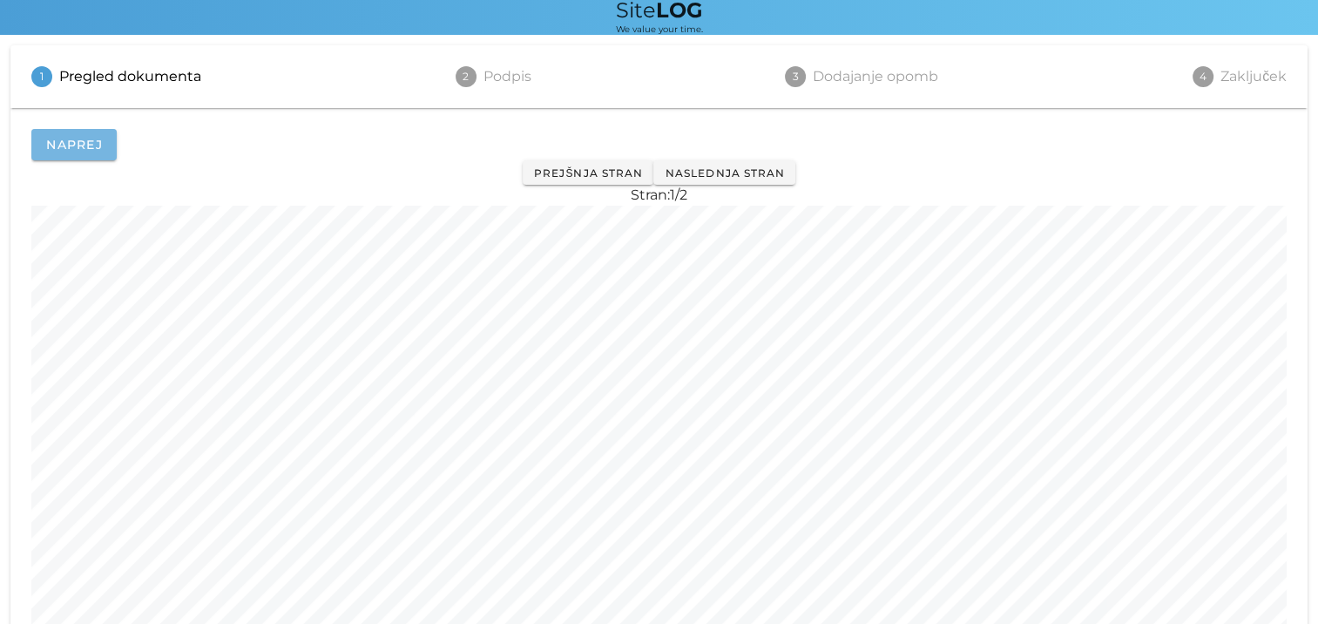
click at [72, 139] on span "Naprej" at bounding box center [73, 145] width 57 height 16
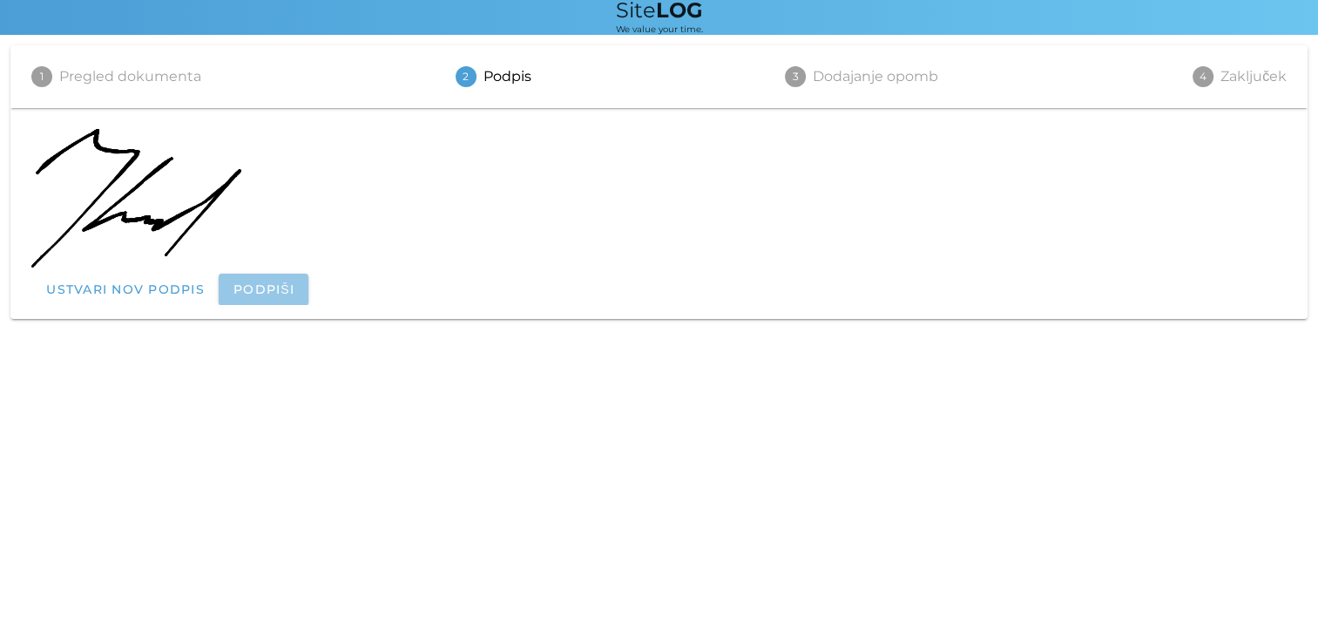
click at [252, 293] on span "Podpiši" at bounding box center [264, 289] width 62 height 16
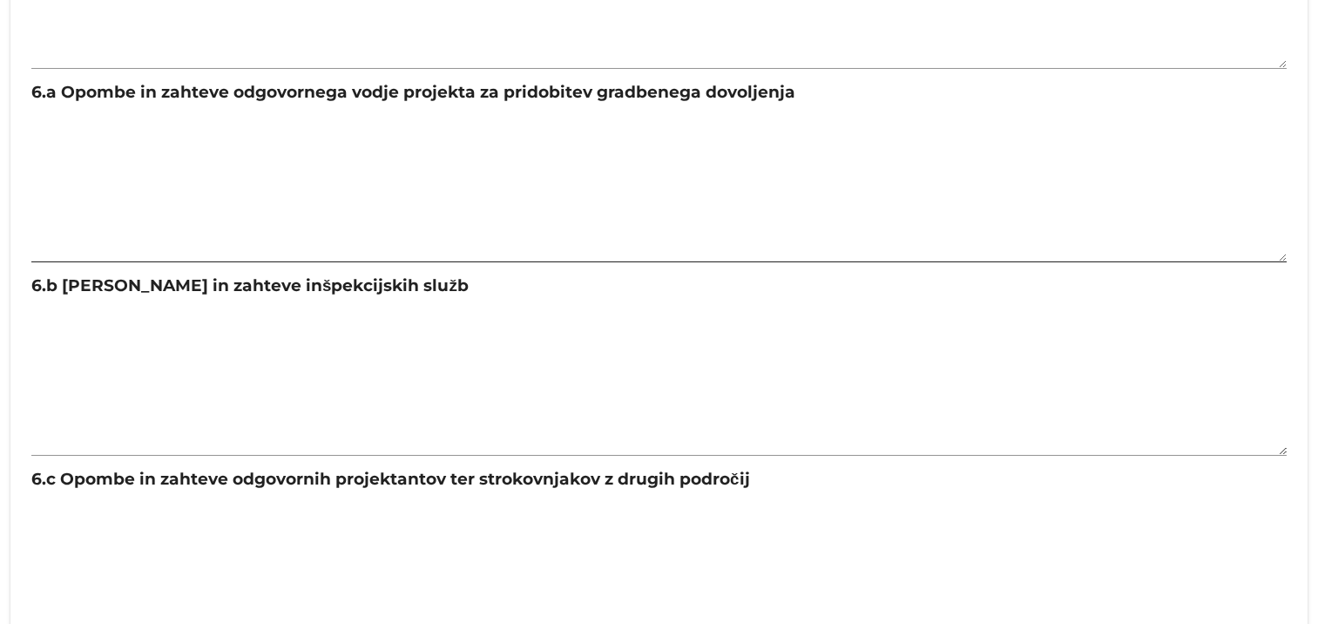
scroll to position [528, 0]
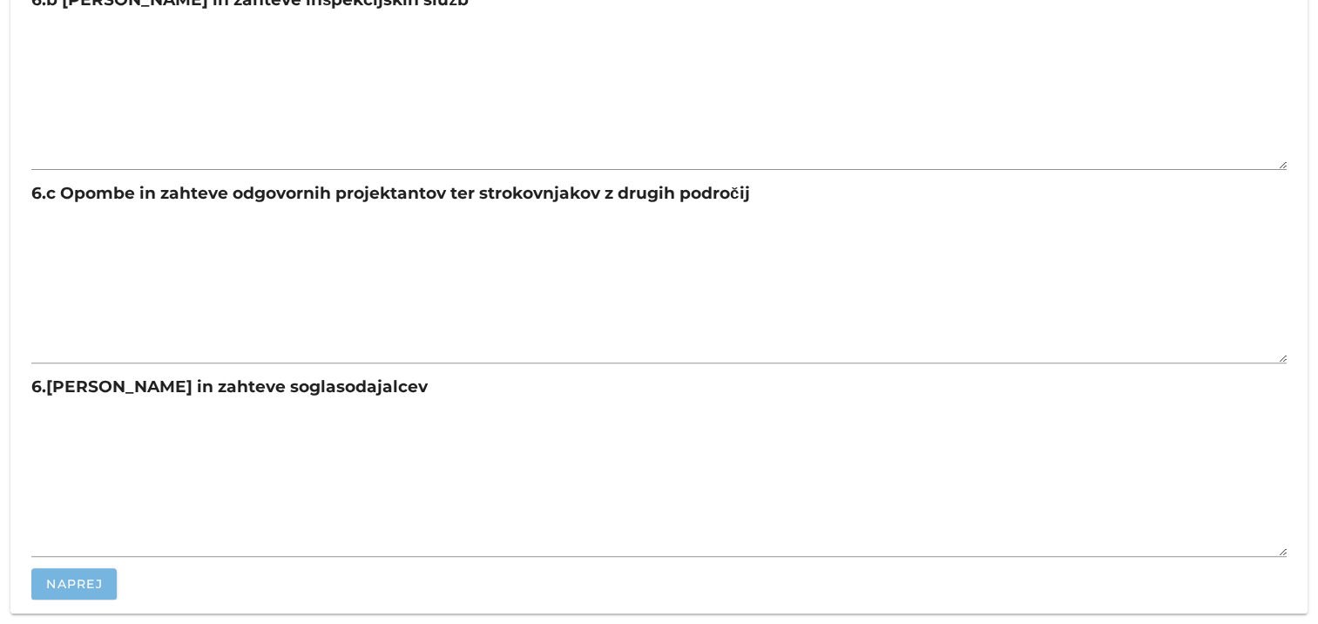
click at [89, 588] on span "Naprej" at bounding box center [73, 584] width 57 height 16
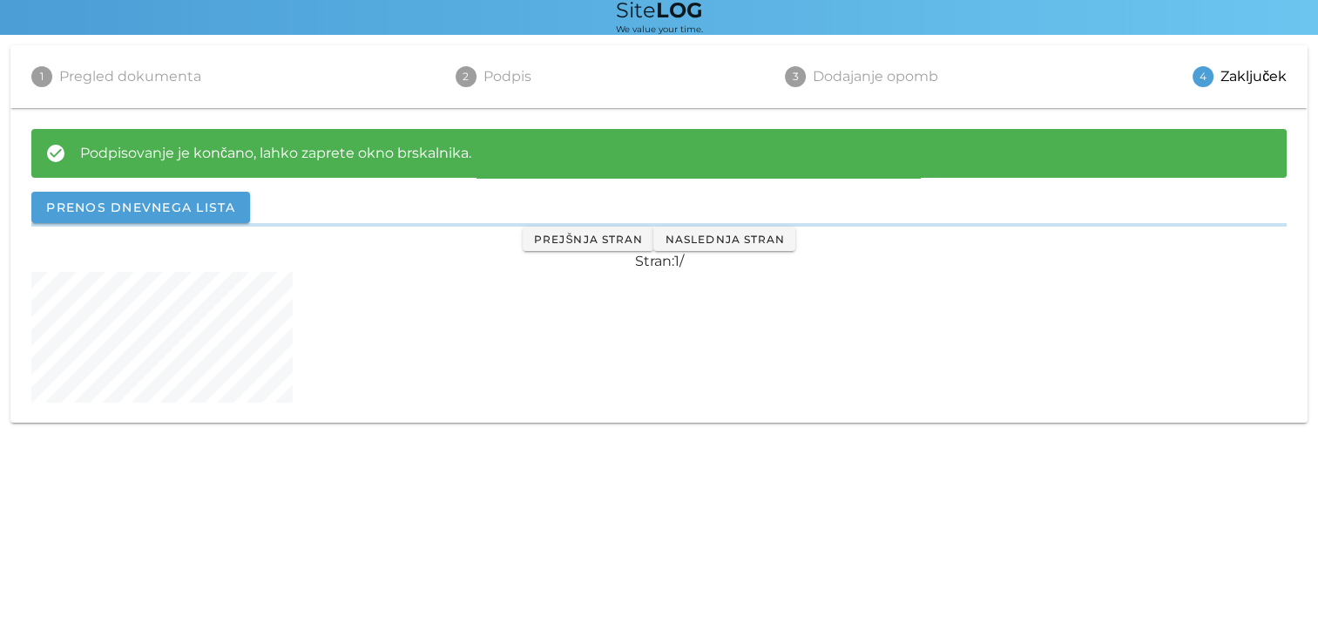
scroll to position [0, 0]
